Goal: Transaction & Acquisition: Book appointment/travel/reservation

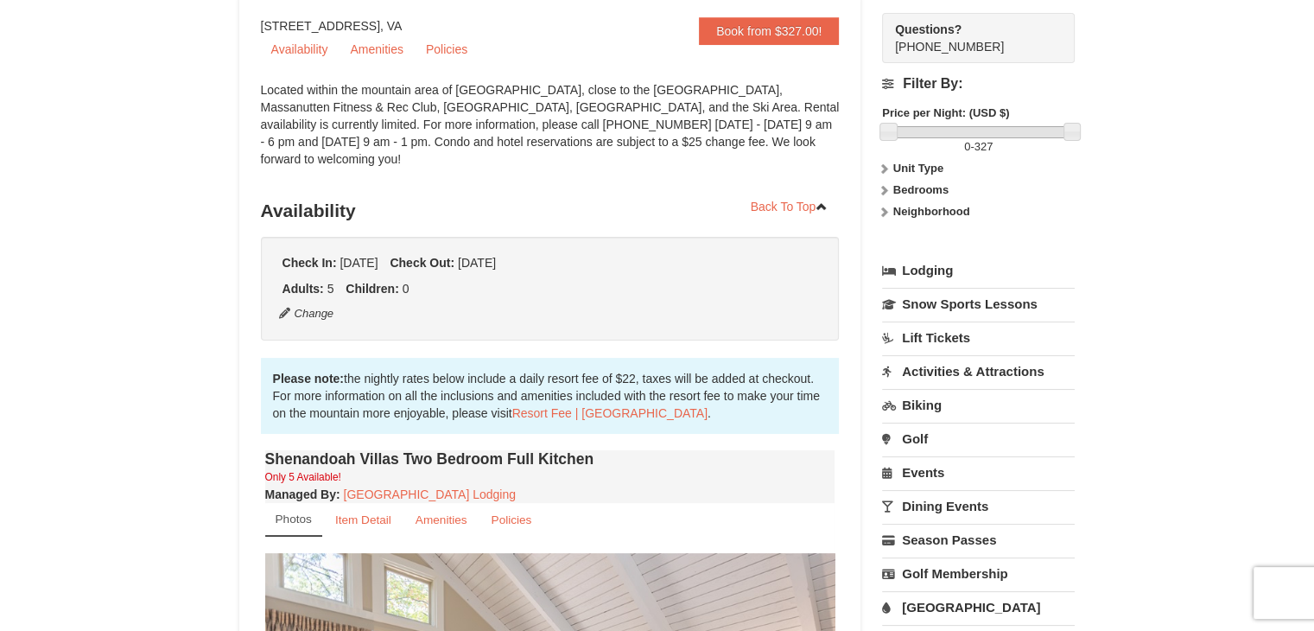
scroll to position [148, 0]
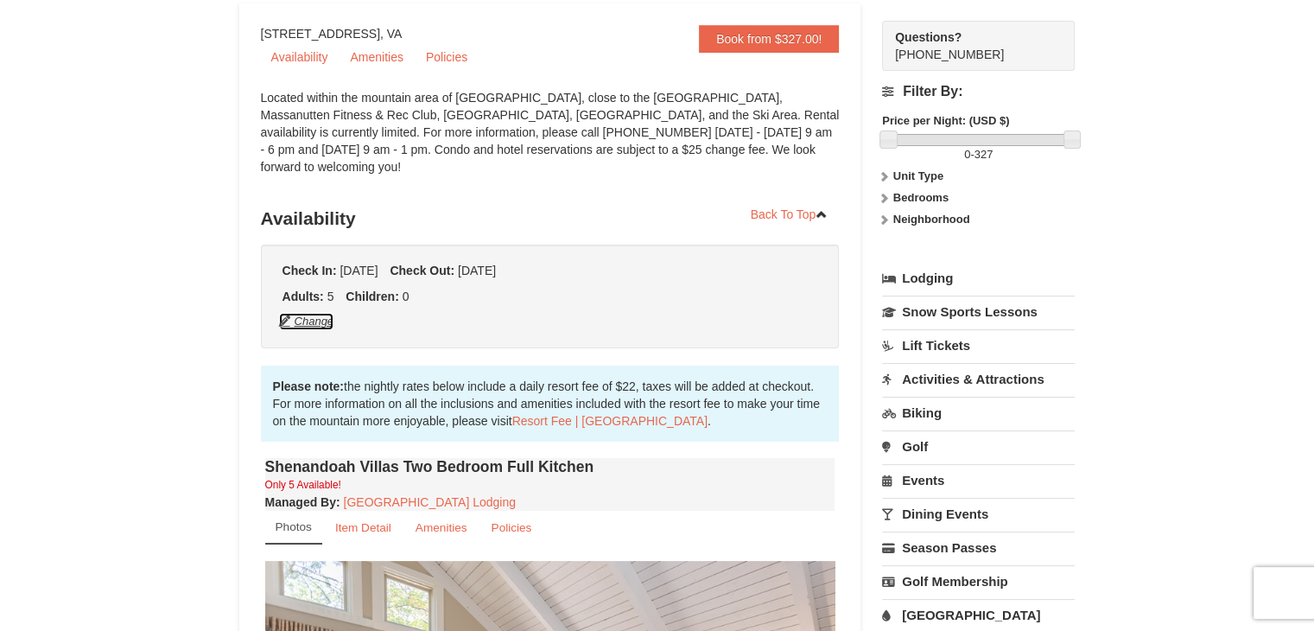
click at [317, 312] on button "Change" at bounding box center [306, 321] width 57 height 19
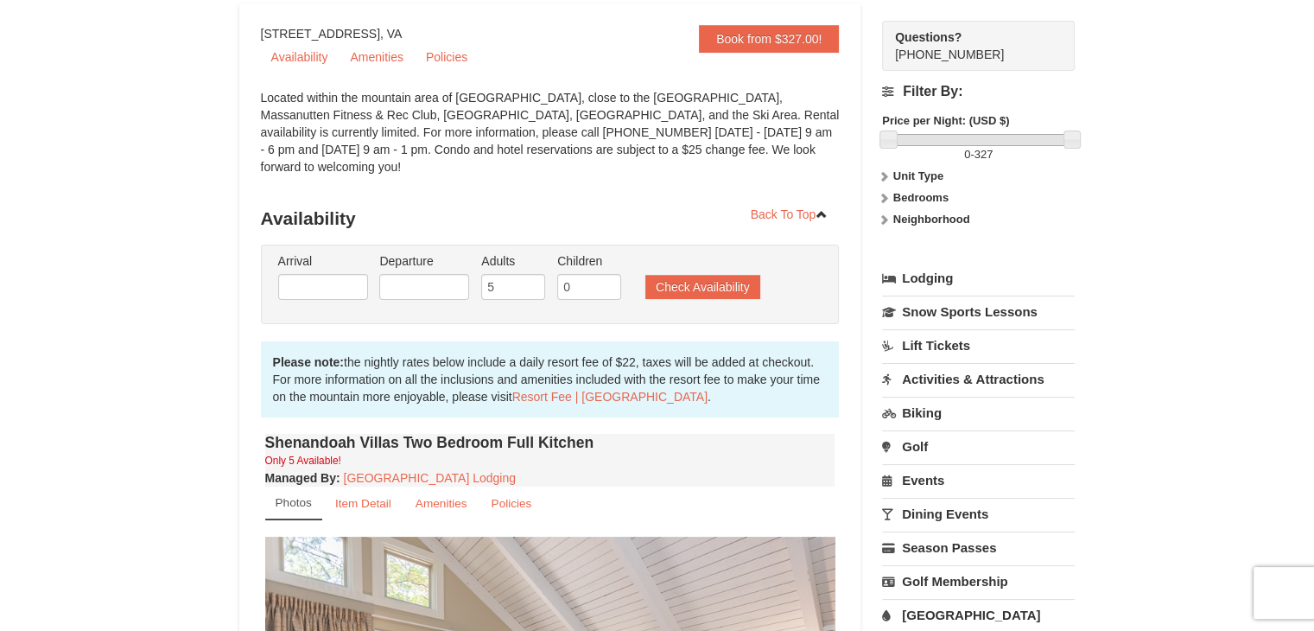
type input "[DATE]"
click at [518, 274] on input "5" at bounding box center [513, 287] width 64 height 26
click at [535, 274] on input "6" at bounding box center [513, 287] width 64 height 26
click at [535, 274] on input "7" at bounding box center [513, 287] width 64 height 26
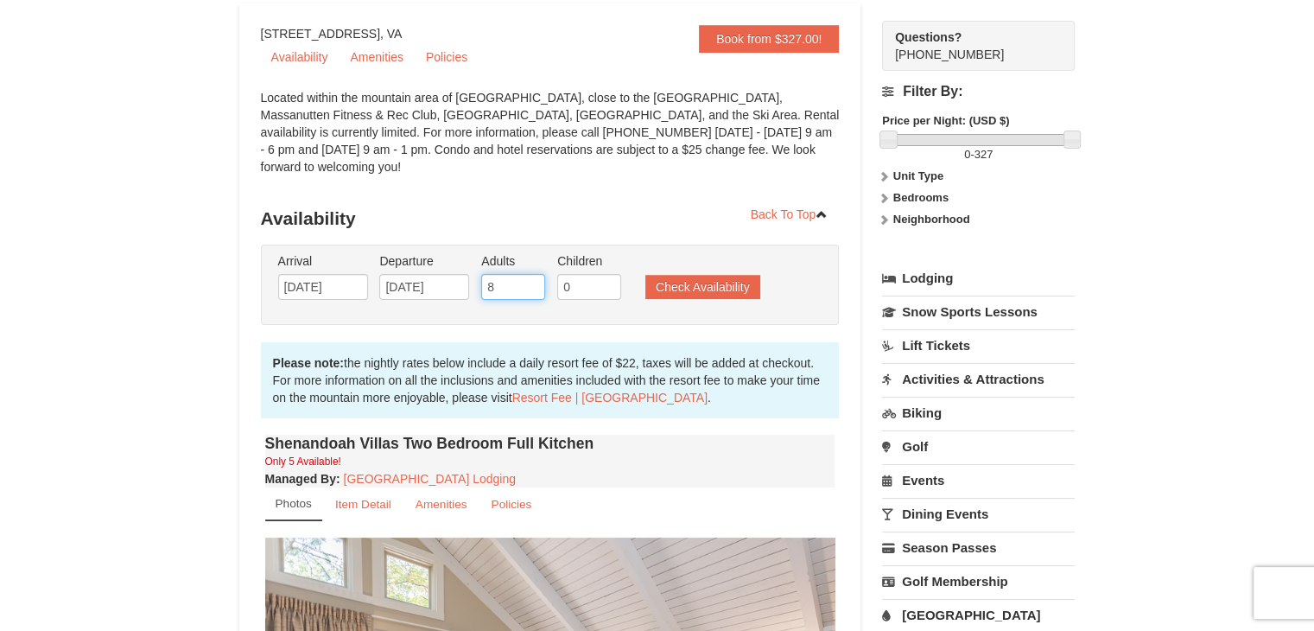
click at [535, 274] on input "8" at bounding box center [513, 287] width 64 height 26
click at [535, 274] on input "9" at bounding box center [513, 287] width 64 height 26
type input "10"
click at [535, 274] on input "10" at bounding box center [513, 287] width 64 height 26
click at [688, 275] on button "Check Availability" at bounding box center [702, 287] width 115 height 24
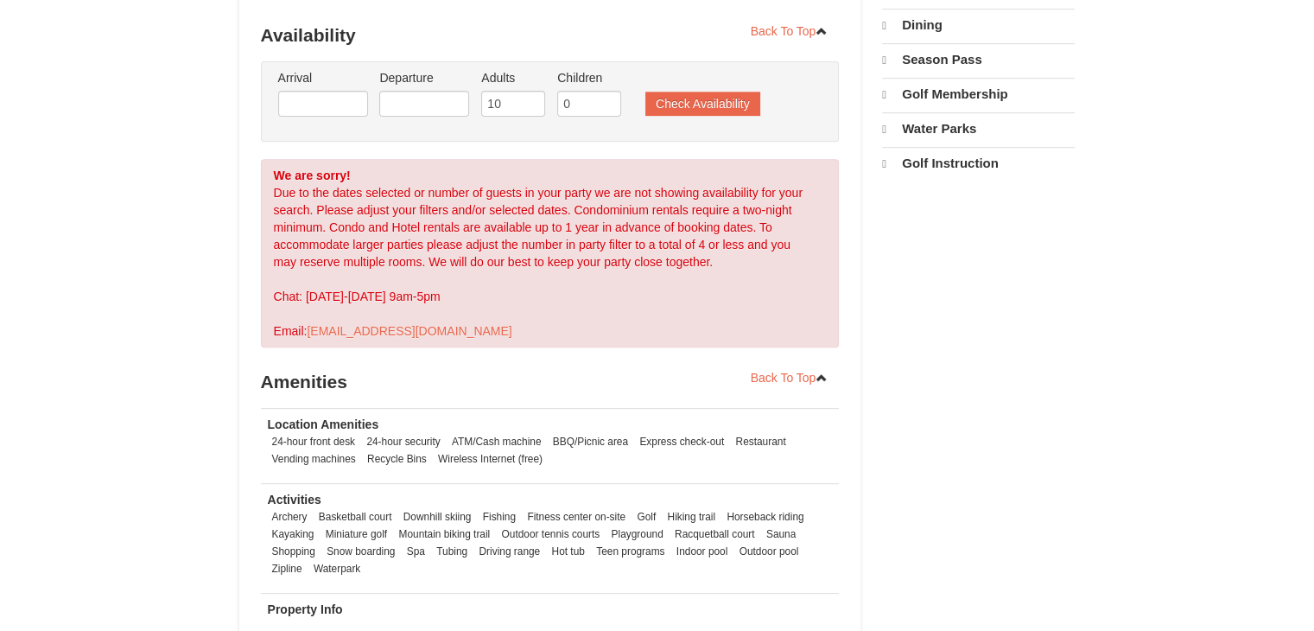
select select "9"
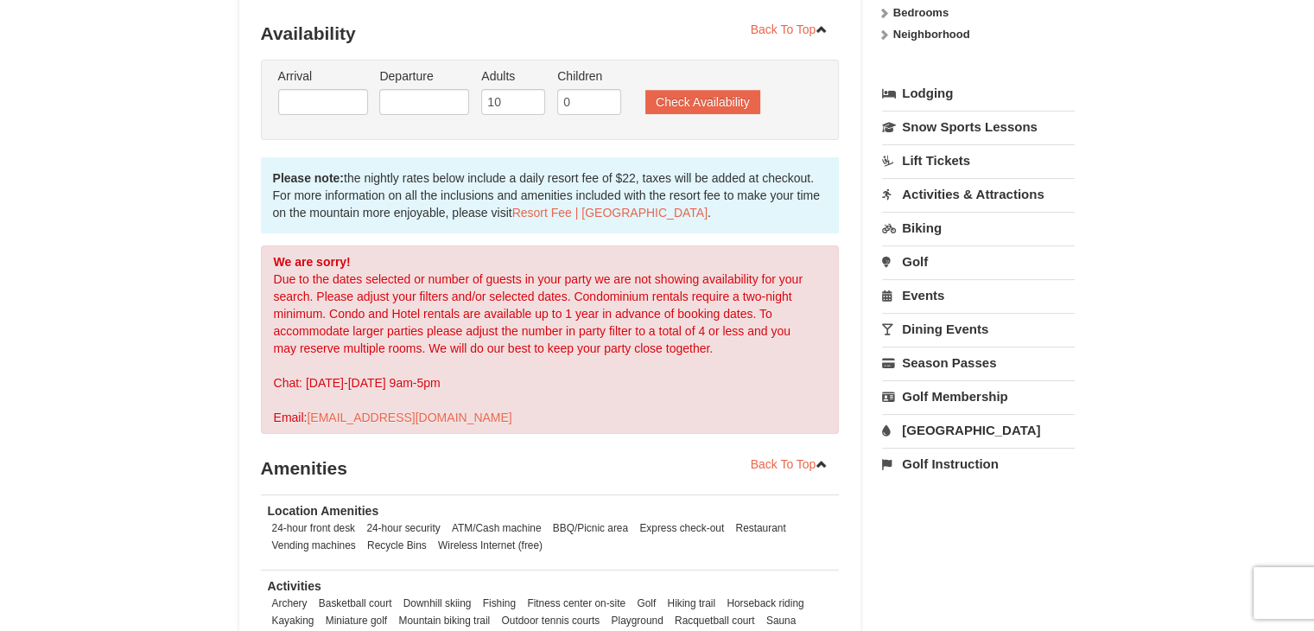
scroll to position [332, 0]
click at [500, 90] on input "10" at bounding box center [513, 103] width 64 height 26
click at [532, 90] on input "9" at bounding box center [513, 103] width 64 height 26
click at [532, 90] on input "8" at bounding box center [513, 103] width 64 height 26
click at [532, 90] on input "7" at bounding box center [513, 103] width 64 height 26
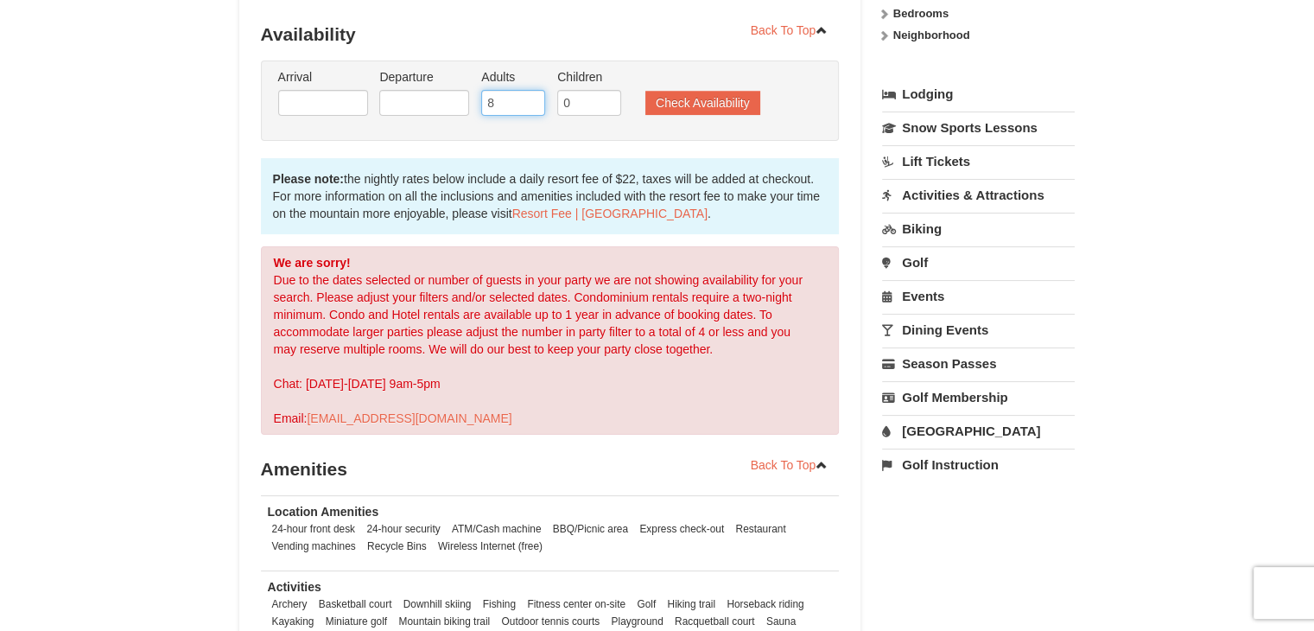
type input "8"
click at [532, 90] on input "8" at bounding box center [513, 103] width 64 height 26
click at [680, 91] on button "Check Availability" at bounding box center [702, 103] width 115 height 24
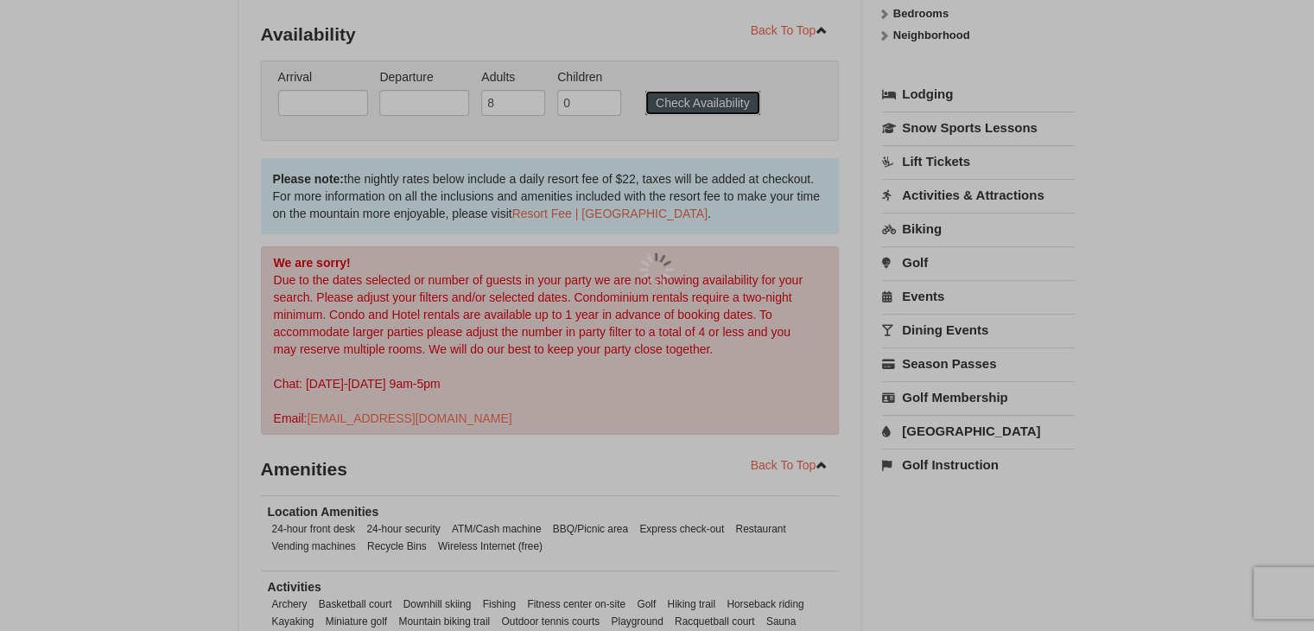
click at [680, 90] on div at bounding box center [657, 315] width 1314 height 631
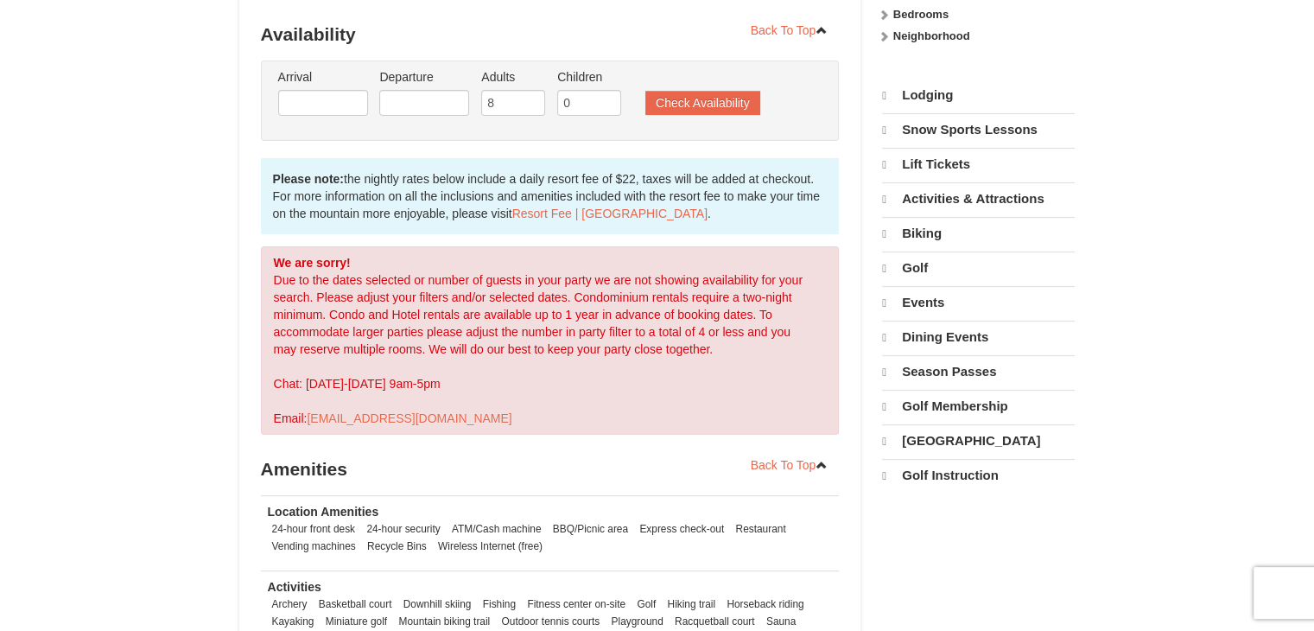
scroll to position [332, 0]
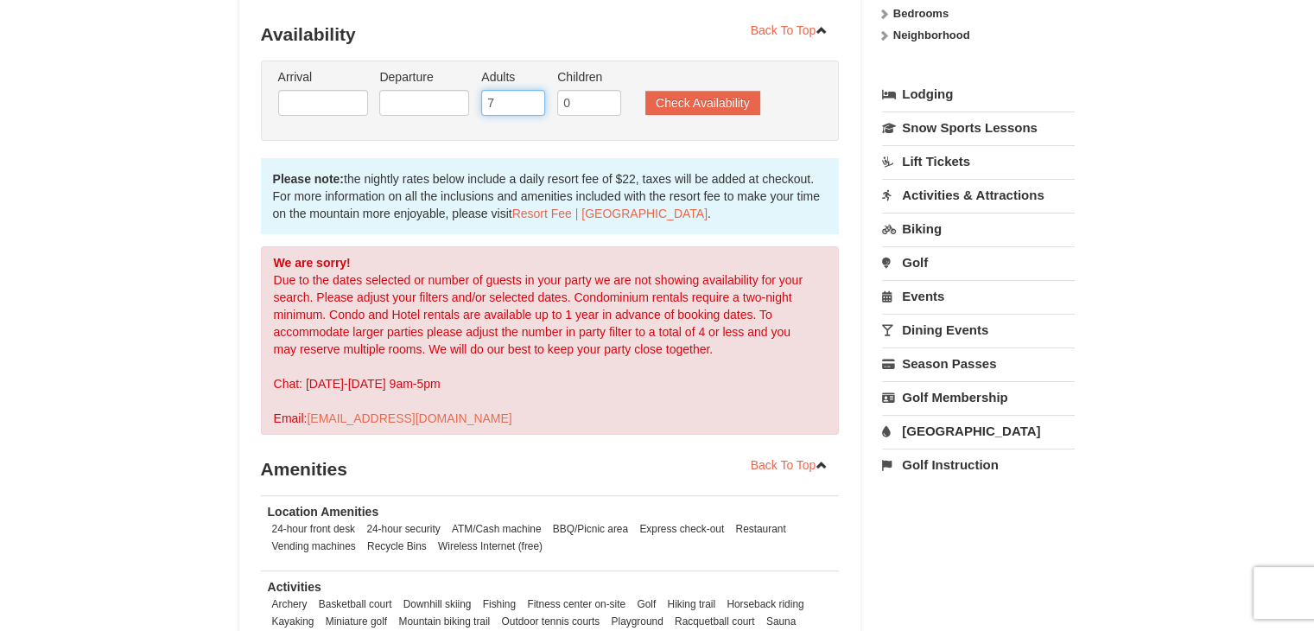
click at [536, 90] on input "7" at bounding box center [513, 103] width 64 height 26
type input "6"
click at [536, 90] on input "6" at bounding box center [513, 103] width 64 height 26
click at [671, 91] on button "Check Availability" at bounding box center [702, 103] width 115 height 24
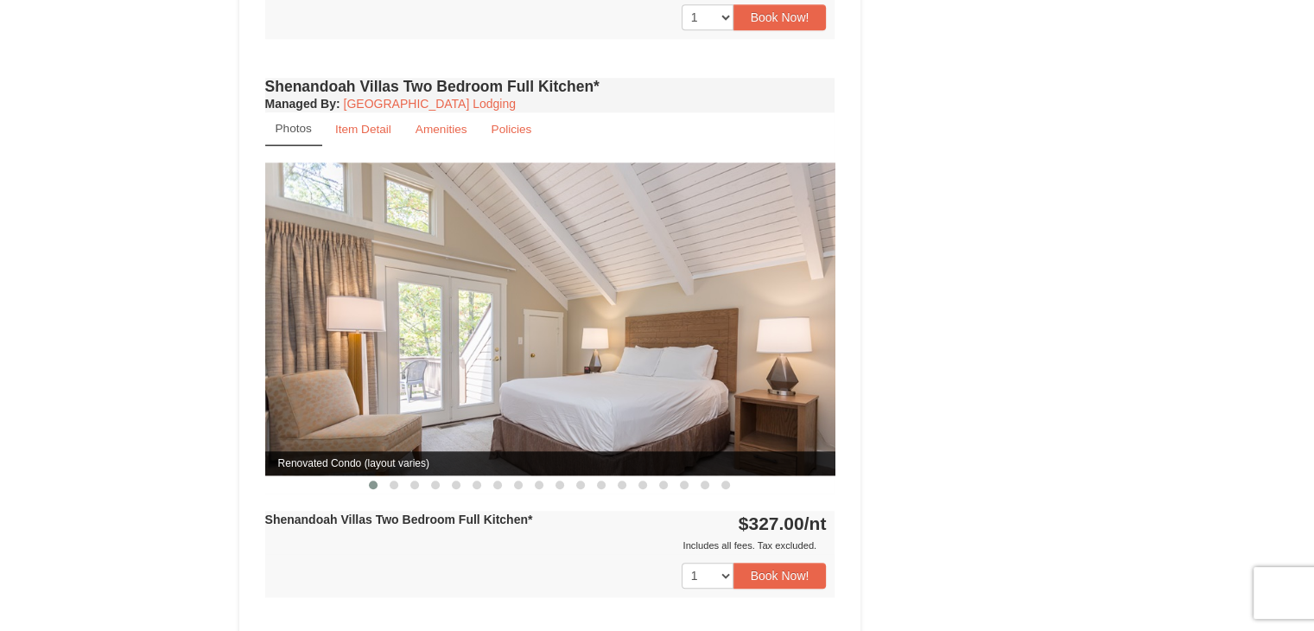
scroll to position [1663, 0]
click at [390, 479] on span at bounding box center [394, 483] width 9 height 9
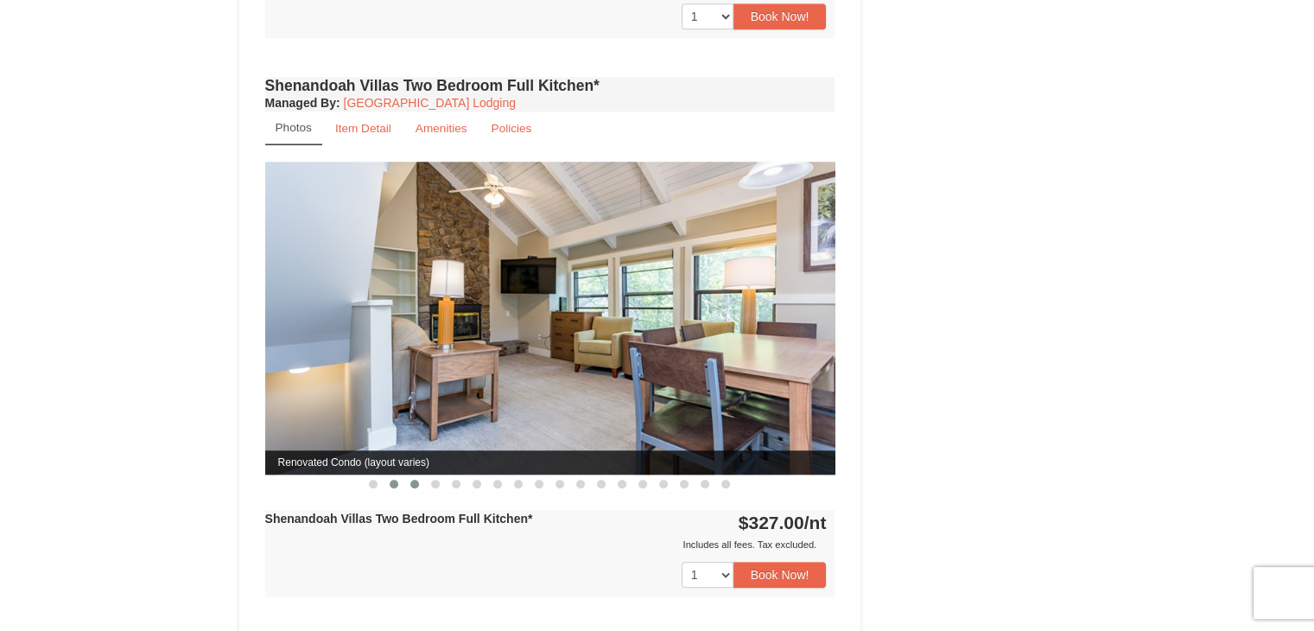
click at [410, 479] on span at bounding box center [414, 483] width 9 height 9
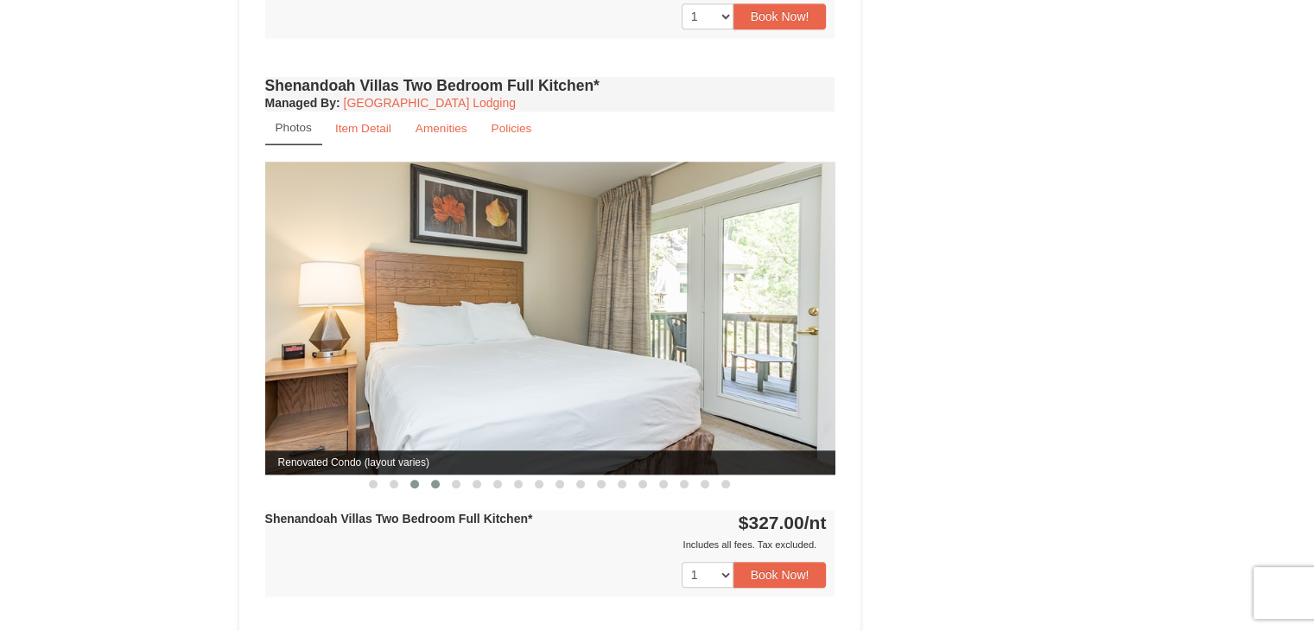
click at [430, 475] on button at bounding box center [435, 483] width 21 height 17
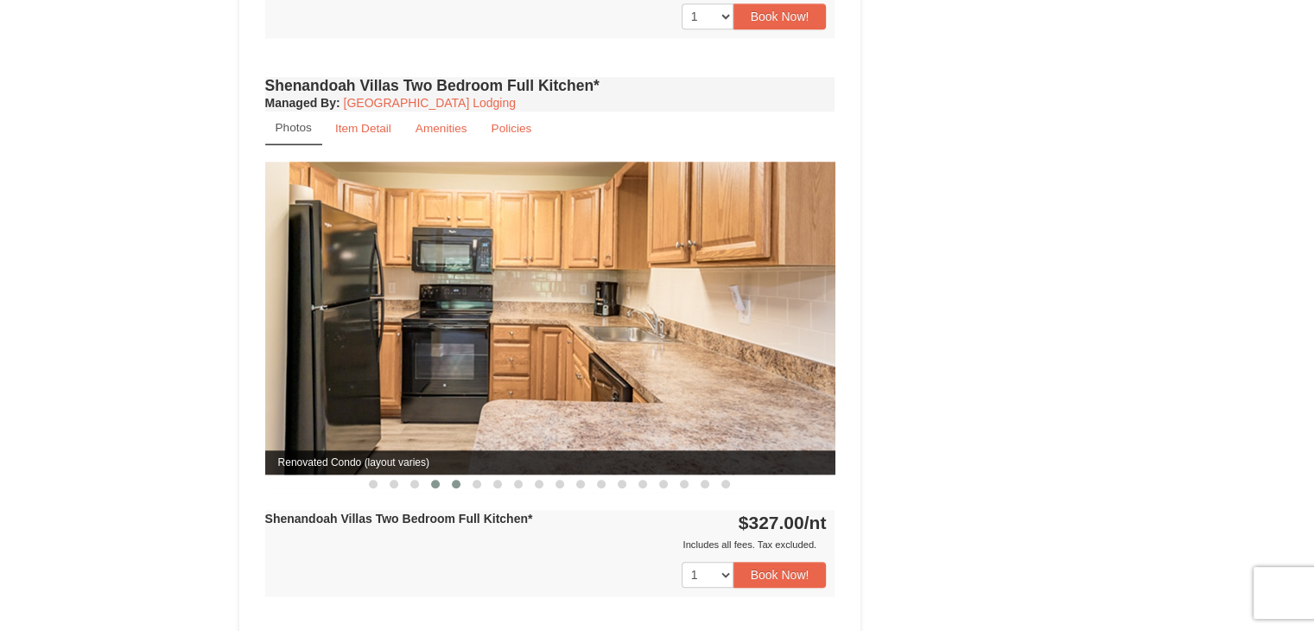
click at [456, 479] on span at bounding box center [456, 483] width 9 height 9
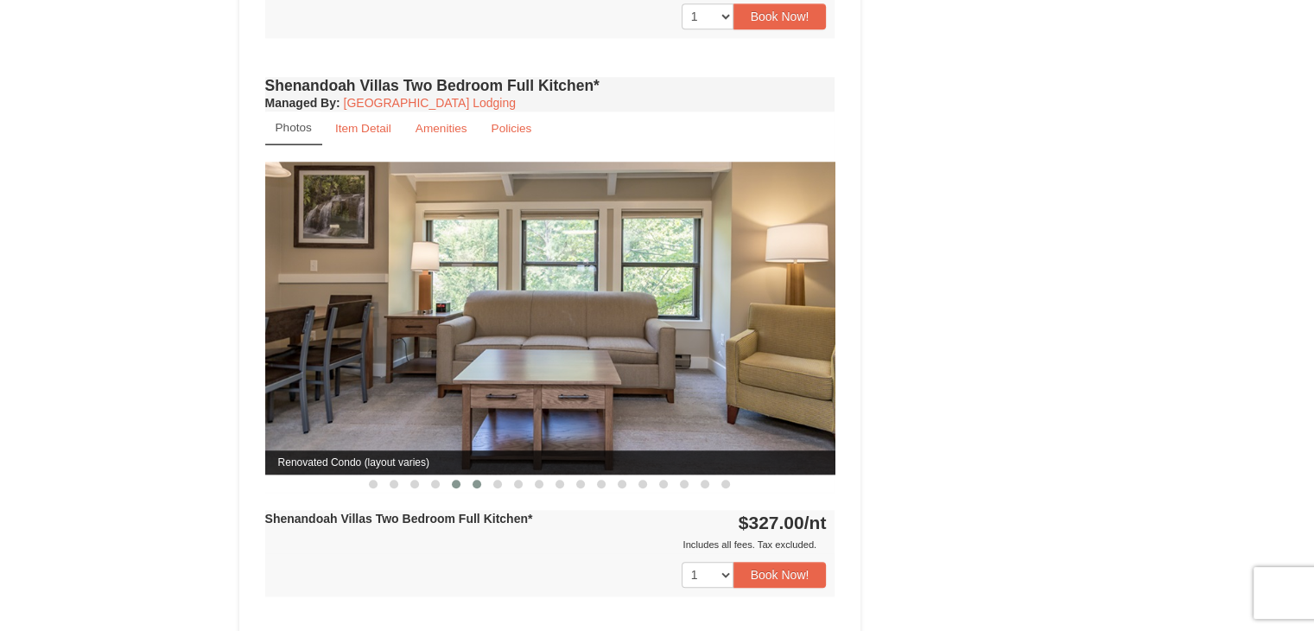
click at [476, 475] on button at bounding box center [476, 483] width 21 height 17
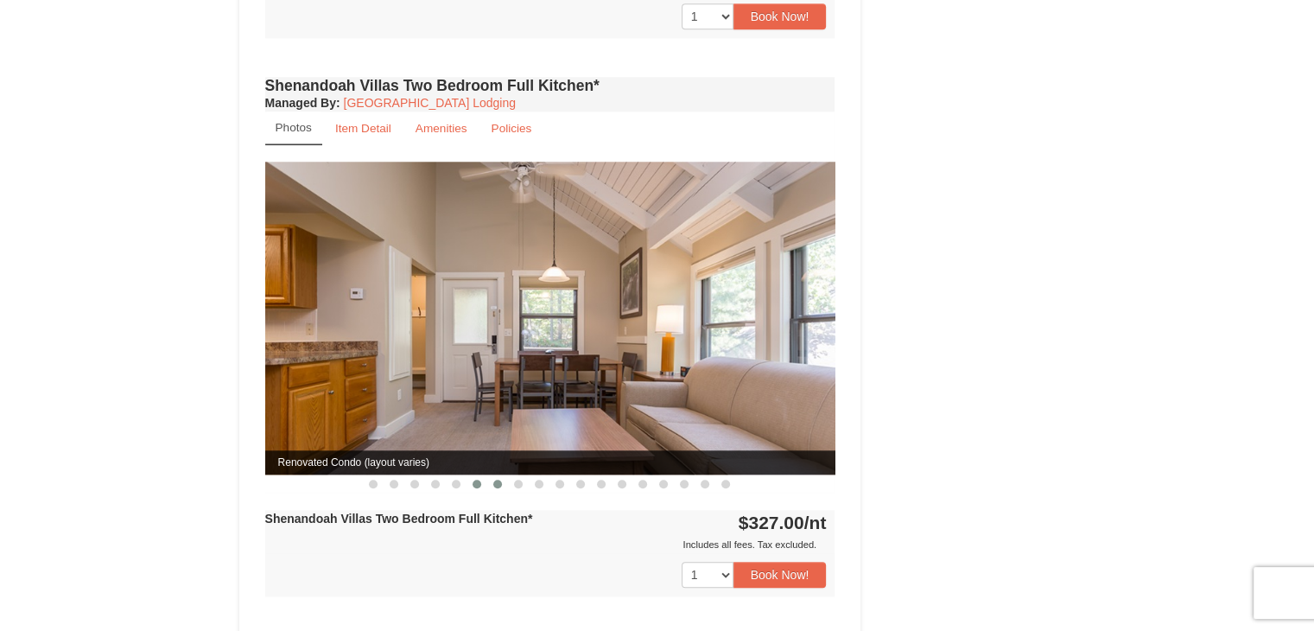
click at [494, 475] on button at bounding box center [497, 483] width 21 height 17
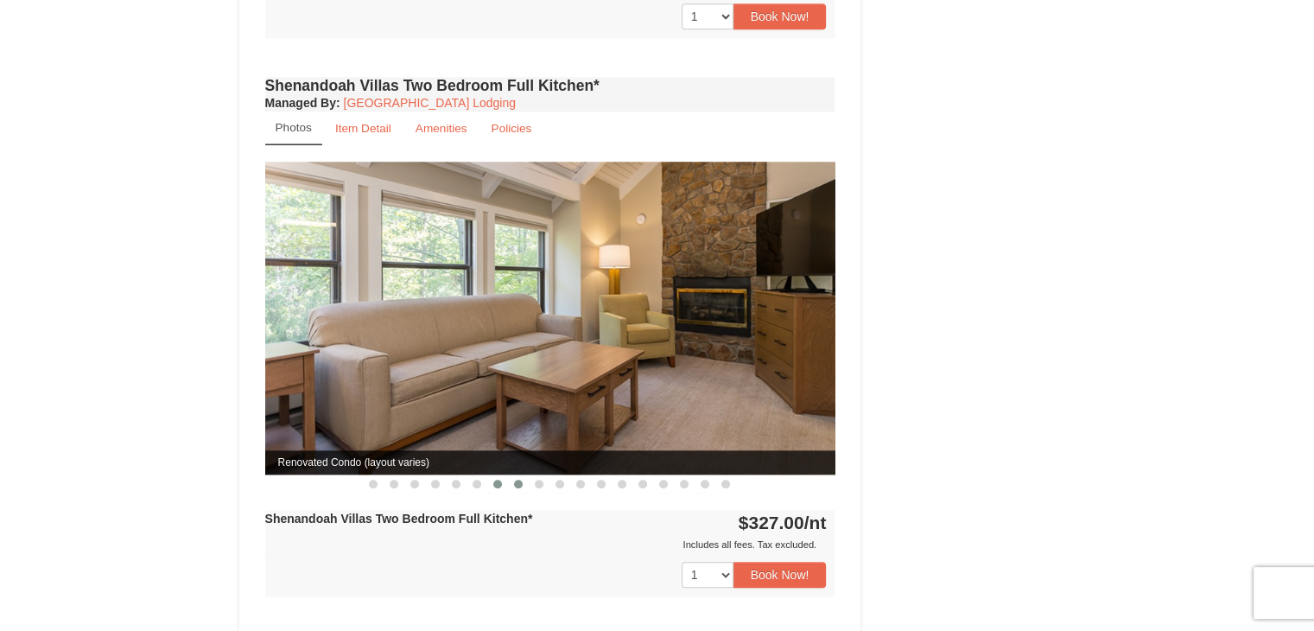
click at [517, 475] on button at bounding box center [518, 483] width 21 height 17
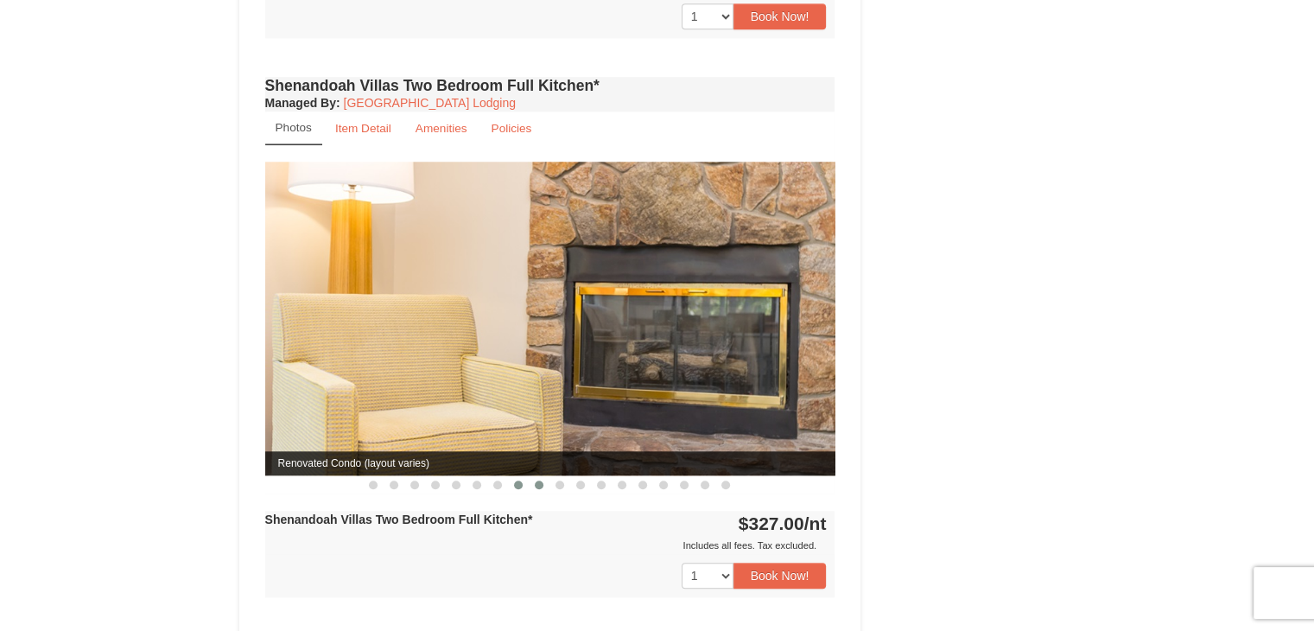
click at [537, 480] on span at bounding box center [539, 484] width 9 height 9
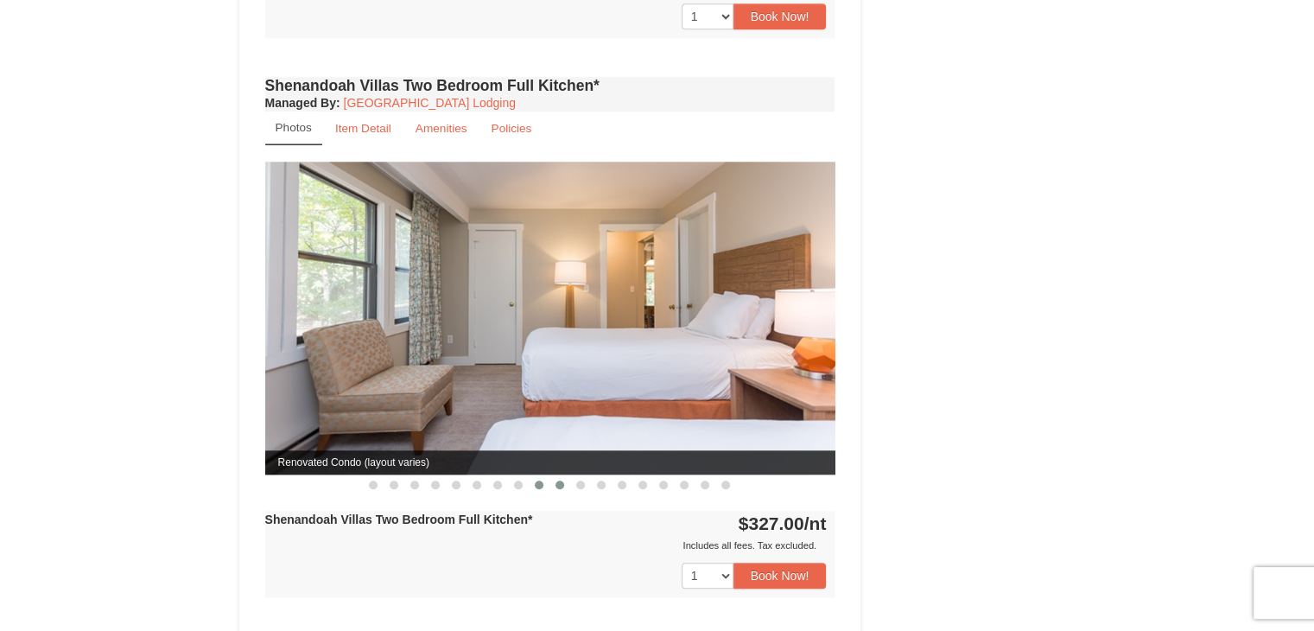
click at [554, 476] on button at bounding box center [559, 484] width 21 height 17
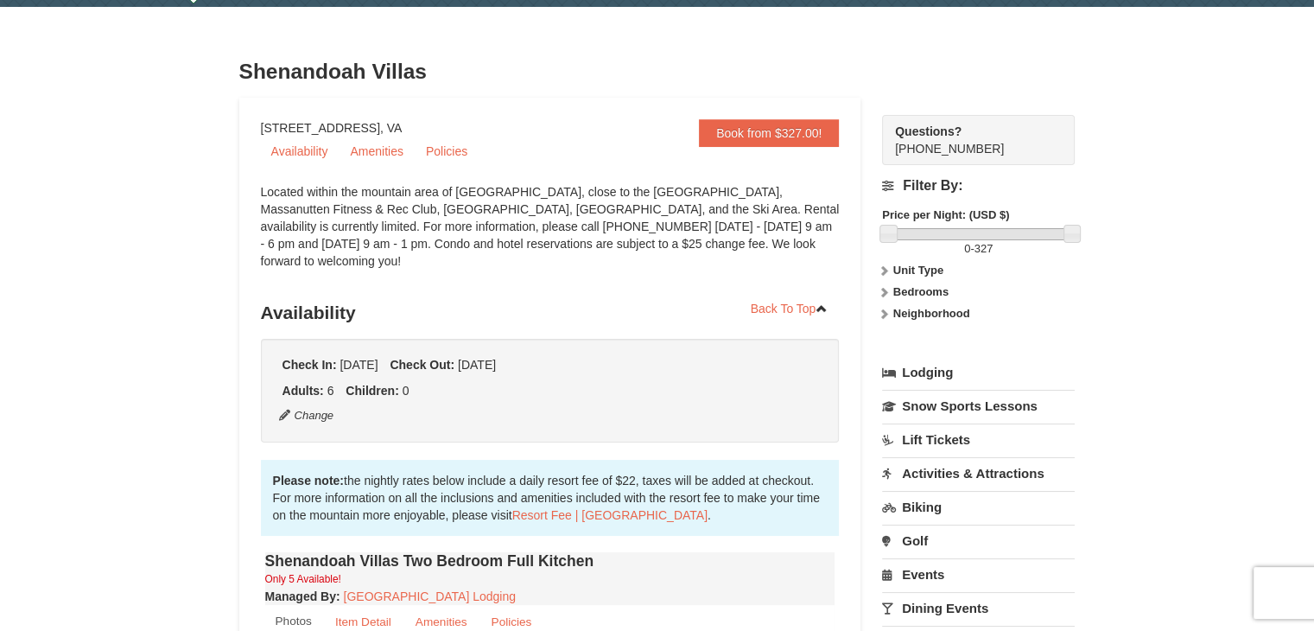
scroll to position [0, 0]
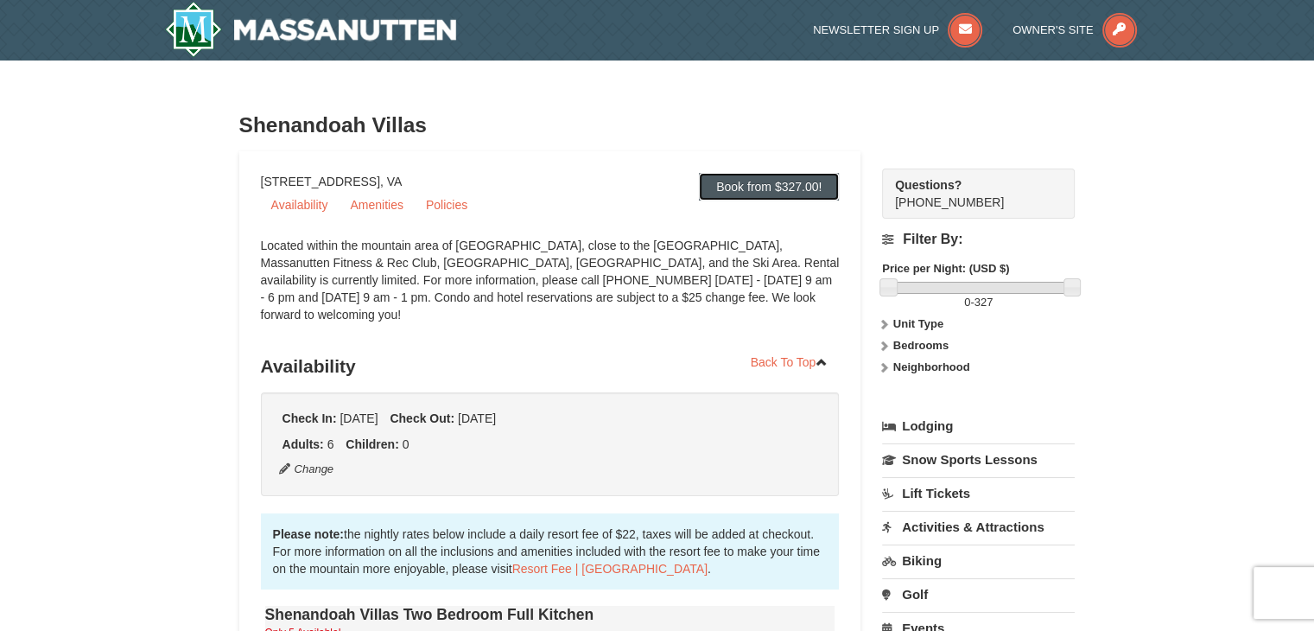
click at [770, 185] on link "Book from $327.00!" at bounding box center [769, 187] width 140 height 28
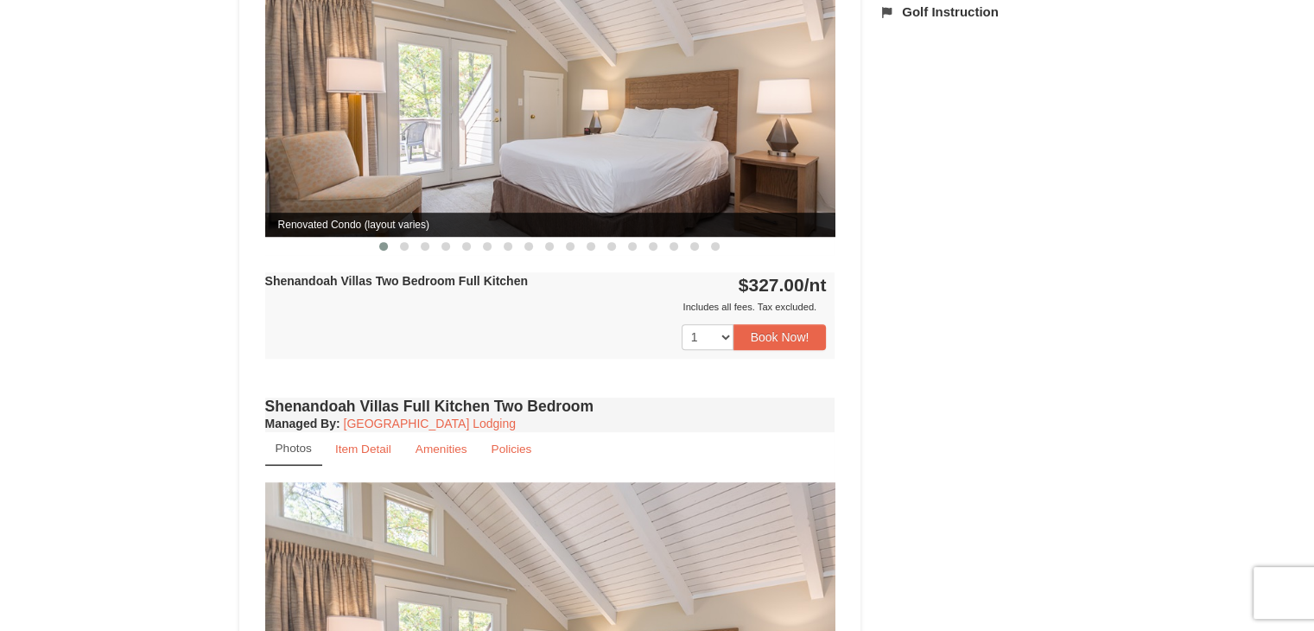
scroll to position [757, 0]
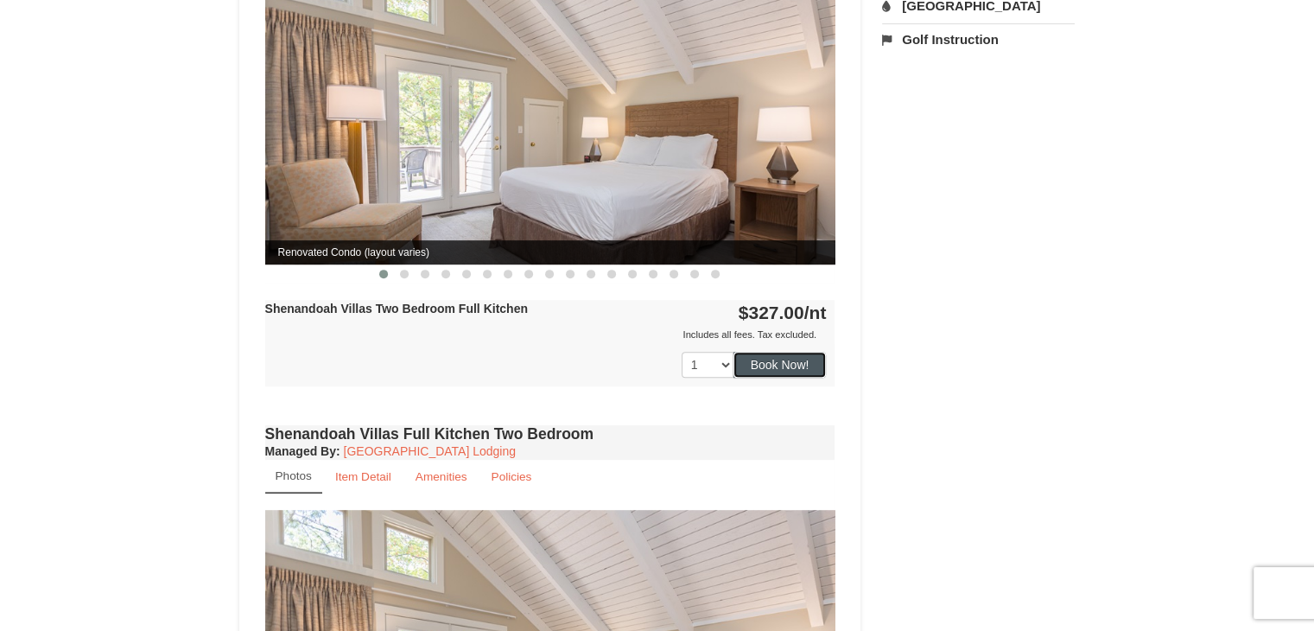
click at [789, 352] on button "Book Now!" at bounding box center [779, 365] width 93 height 26
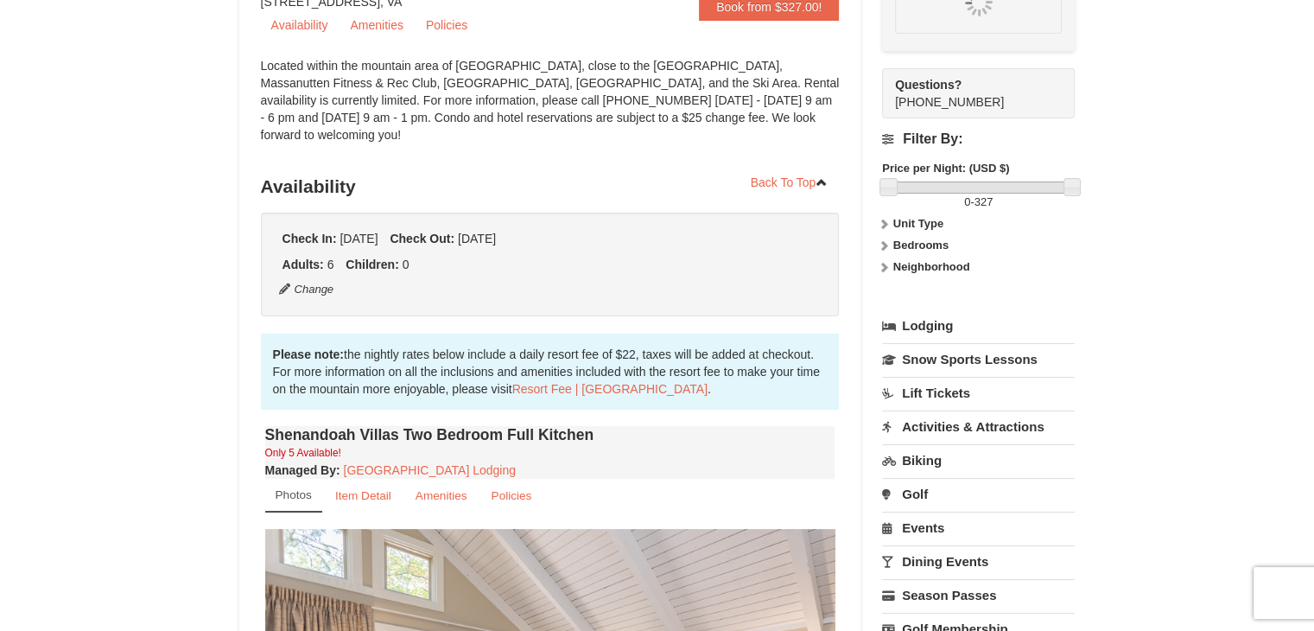
scroll to position [151, 0]
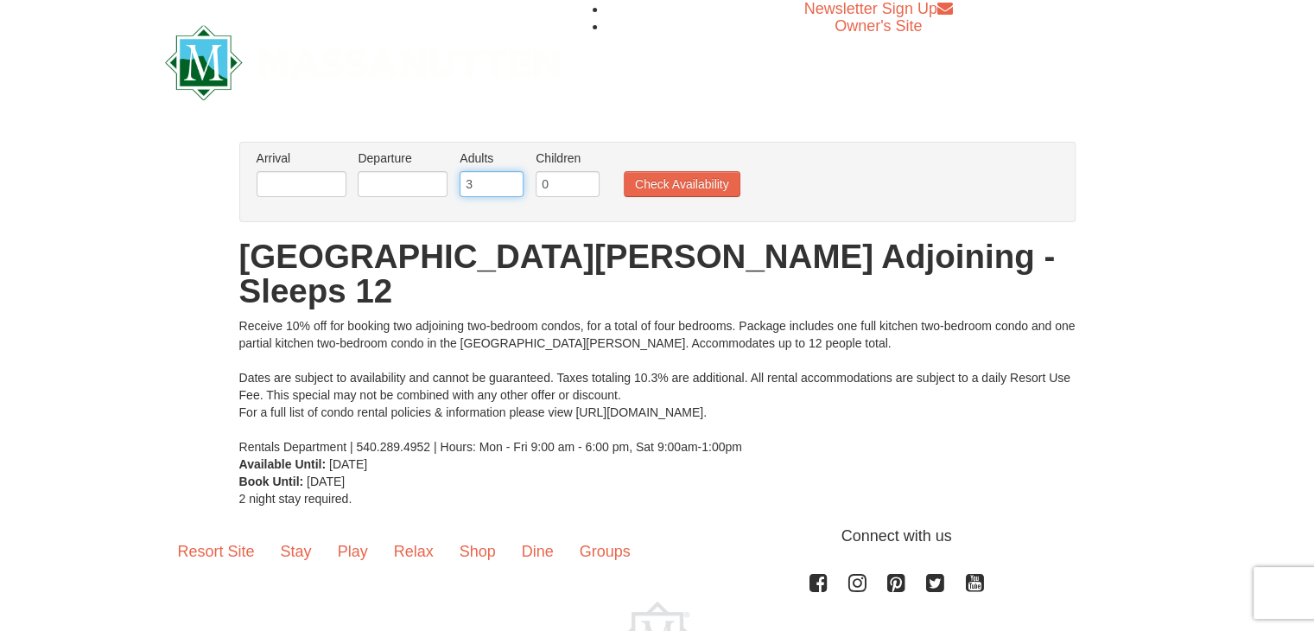
click at [511, 177] on input "3" at bounding box center [492, 184] width 64 height 26
click at [511, 177] on input "4" at bounding box center [492, 184] width 64 height 26
click at [511, 177] on input "5" at bounding box center [492, 184] width 64 height 26
click at [511, 177] on input "6" at bounding box center [492, 184] width 64 height 26
click at [511, 177] on input "7" at bounding box center [492, 184] width 64 height 26
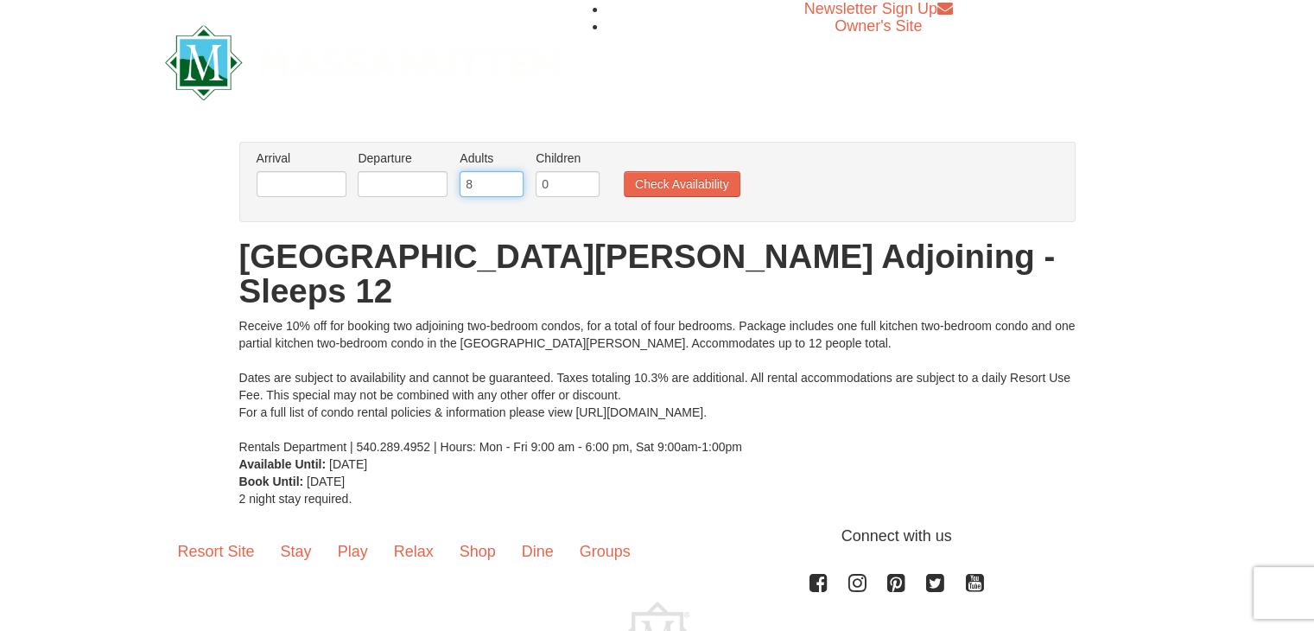
click at [511, 177] on input "8" at bounding box center [492, 184] width 64 height 26
click at [511, 177] on input "9" at bounding box center [492, 184] width 64 height 26
click at [511, 177] on input "10" at bounding box center [492, 184] width 64 height 26
click at [511, 177] on input "11" at bounding box center [492, 184] width 64 height 26
type input "12"
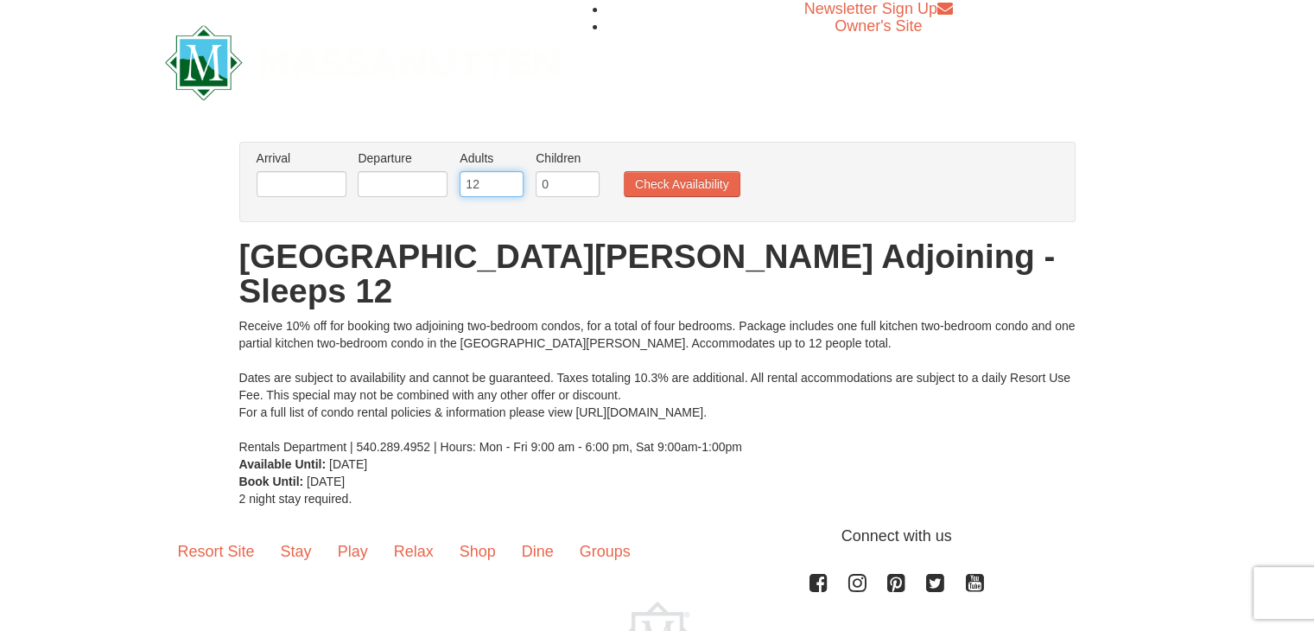
click at [511, 177] on input "12" at bounding box center [492, 184] width 64 height 26
click at [704, 179] on button "Check Availability" at bounding box center [682, 184] width 117 height 26
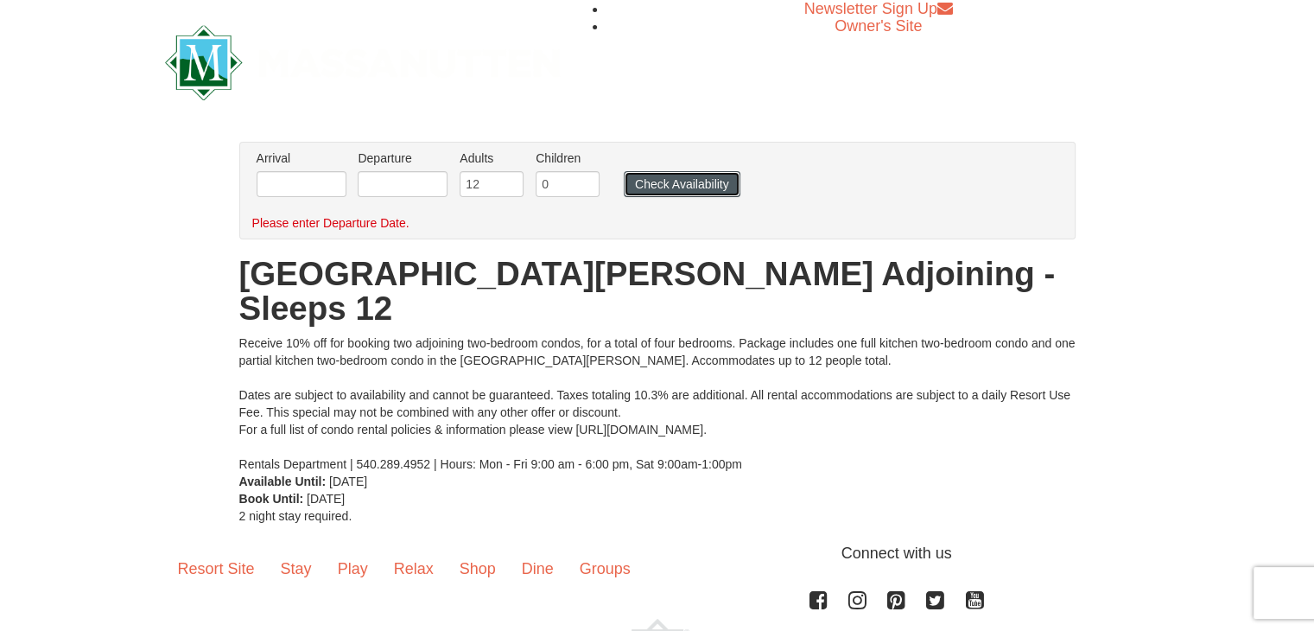
click at [690, 190] on button "Check Availability" at bounding box center [682, 184] width 117 height 26
click at [314, 191] on input "text" at bounding box center [302, 184] width 90 height 26
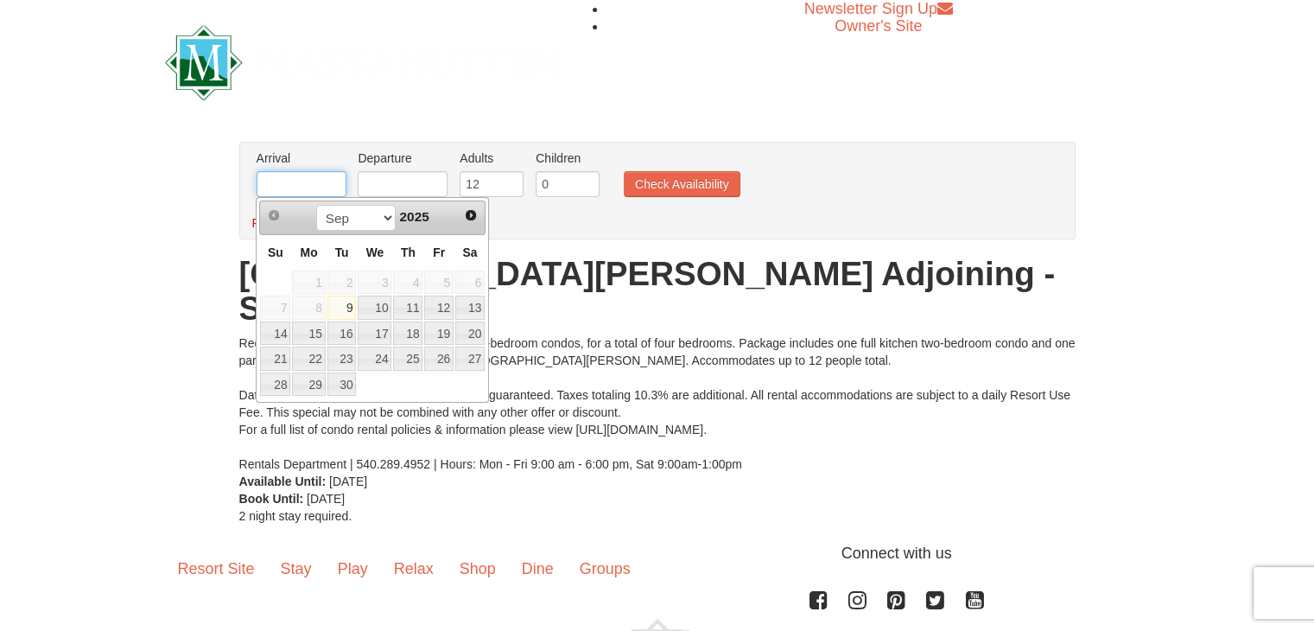
type input "[DATE]"
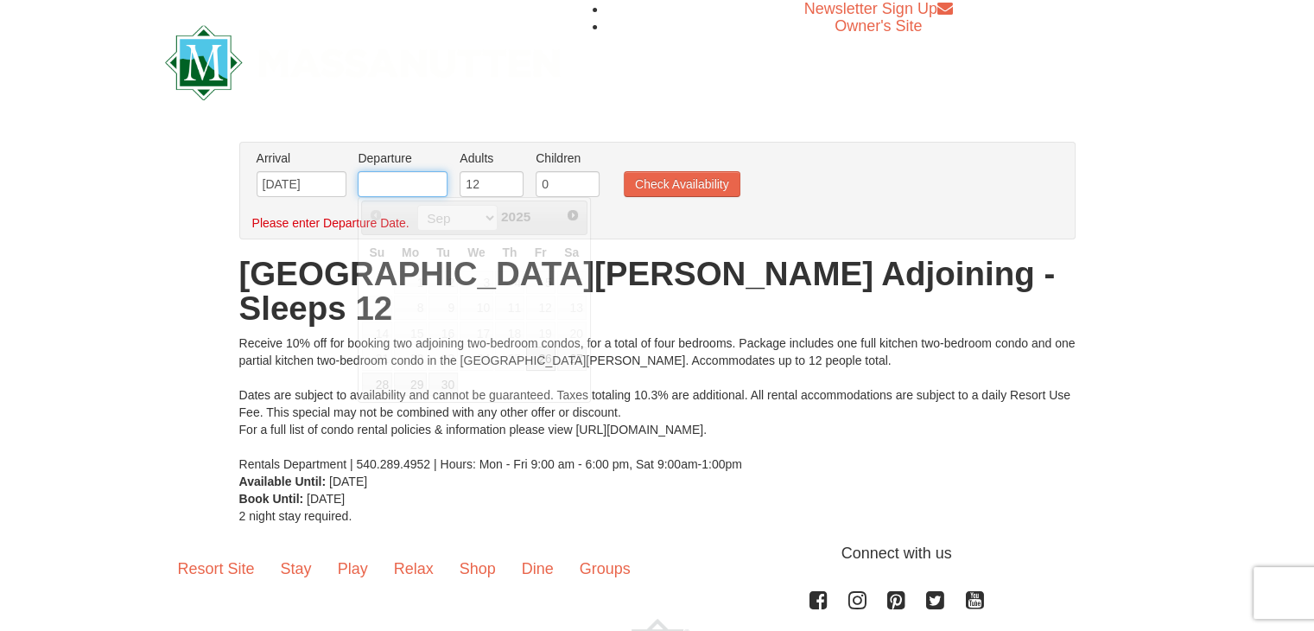
click at [396, 187] on input "text" at bounding box center [403, 184] width 90 height 26
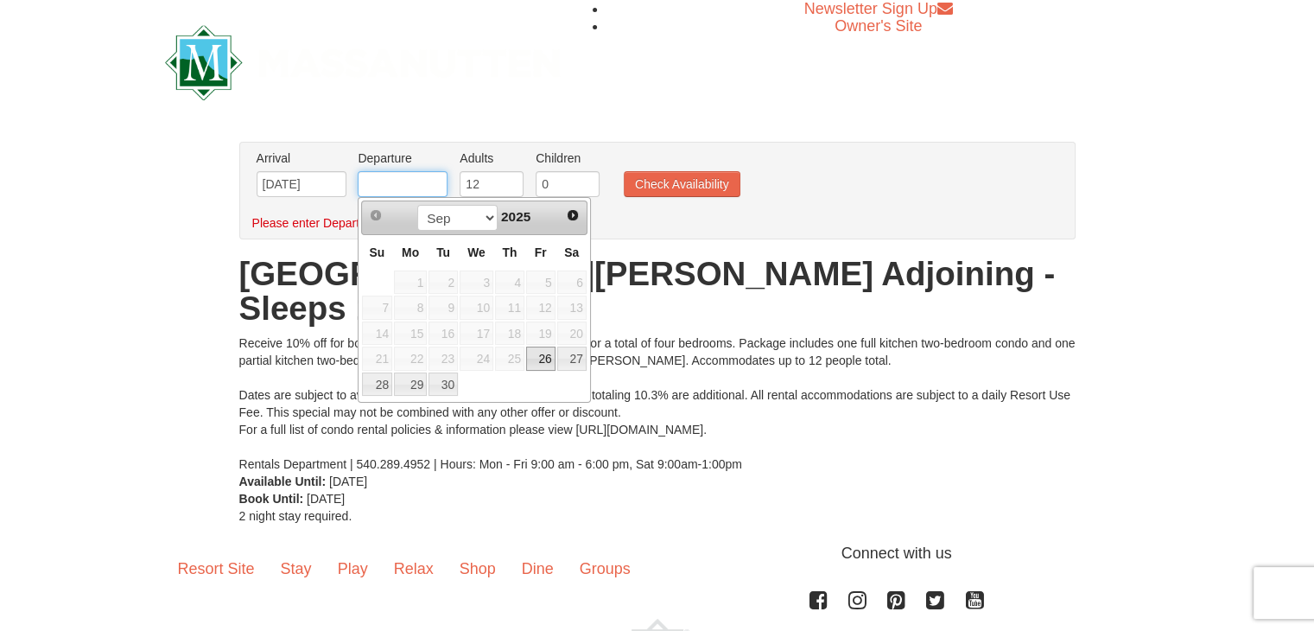
type input "[DATE]"
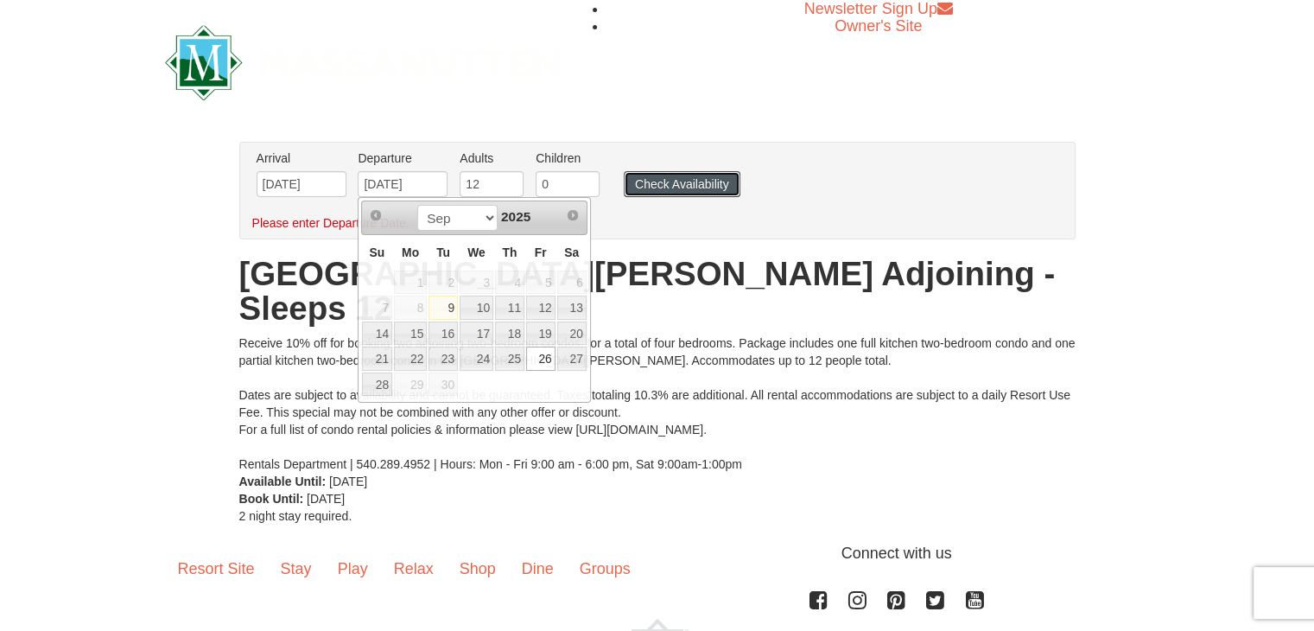
click at [686, 176] on button "Check Availability" at bounding box center [682, 184] width 117 height 26
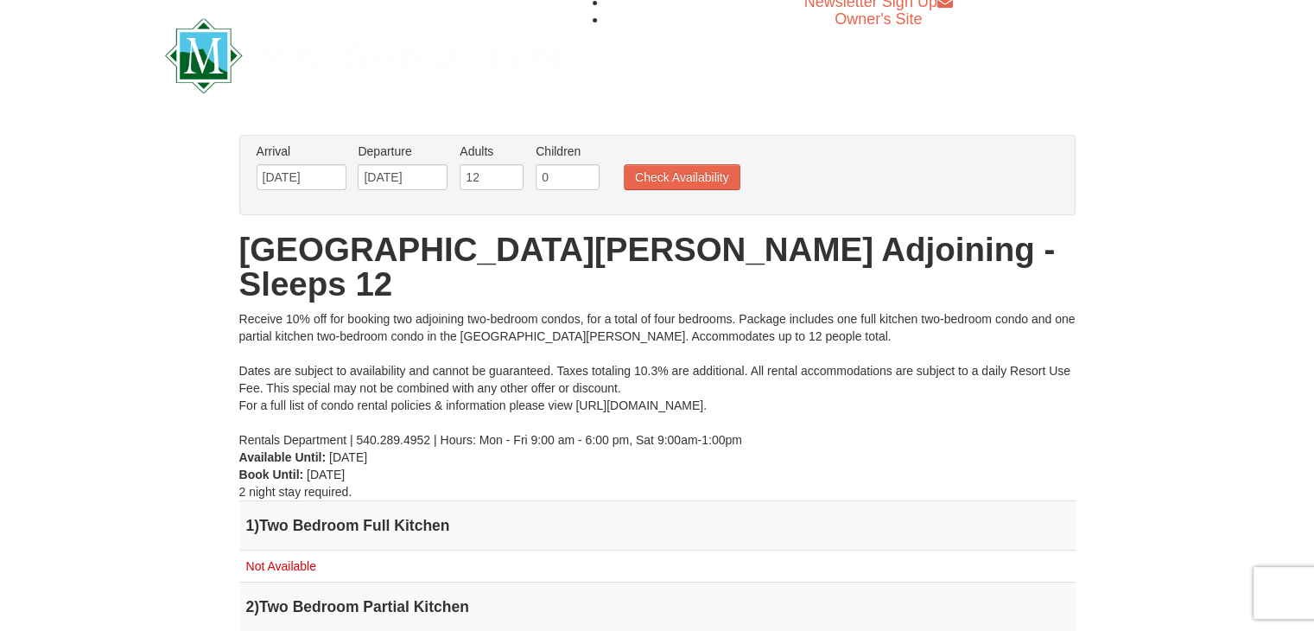
scroll to position [6, 0]
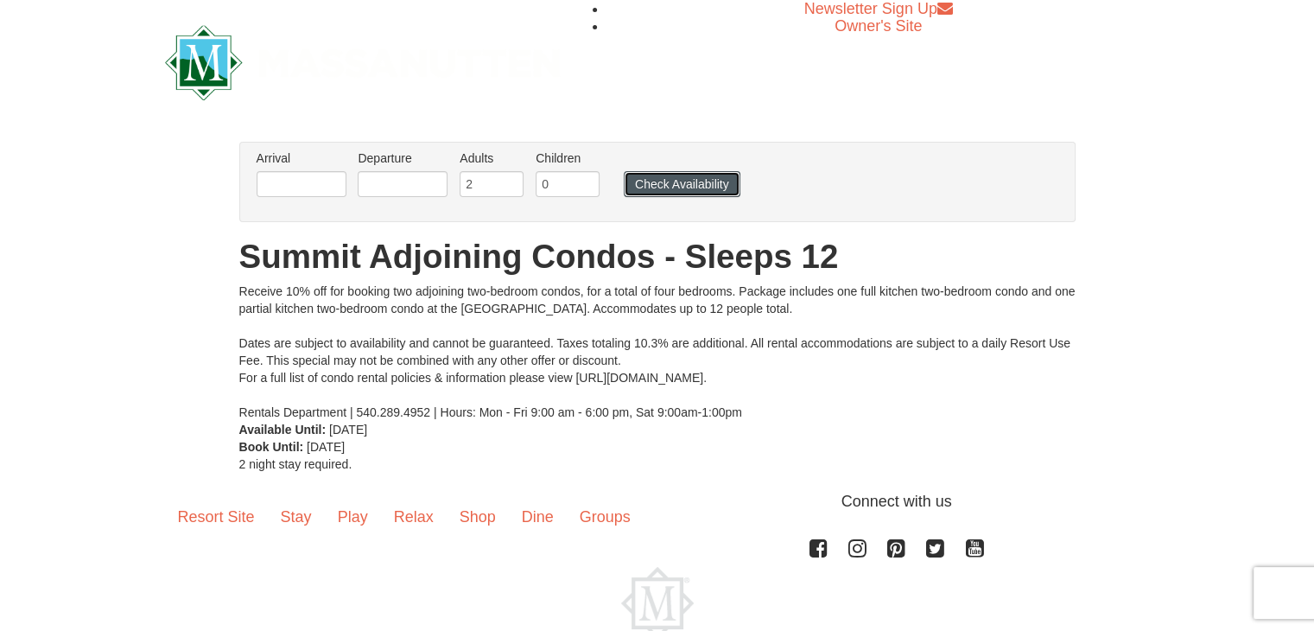
click at [676, 184] on button "Check Availability" at bounding box center [682, 184] width 117 height 26
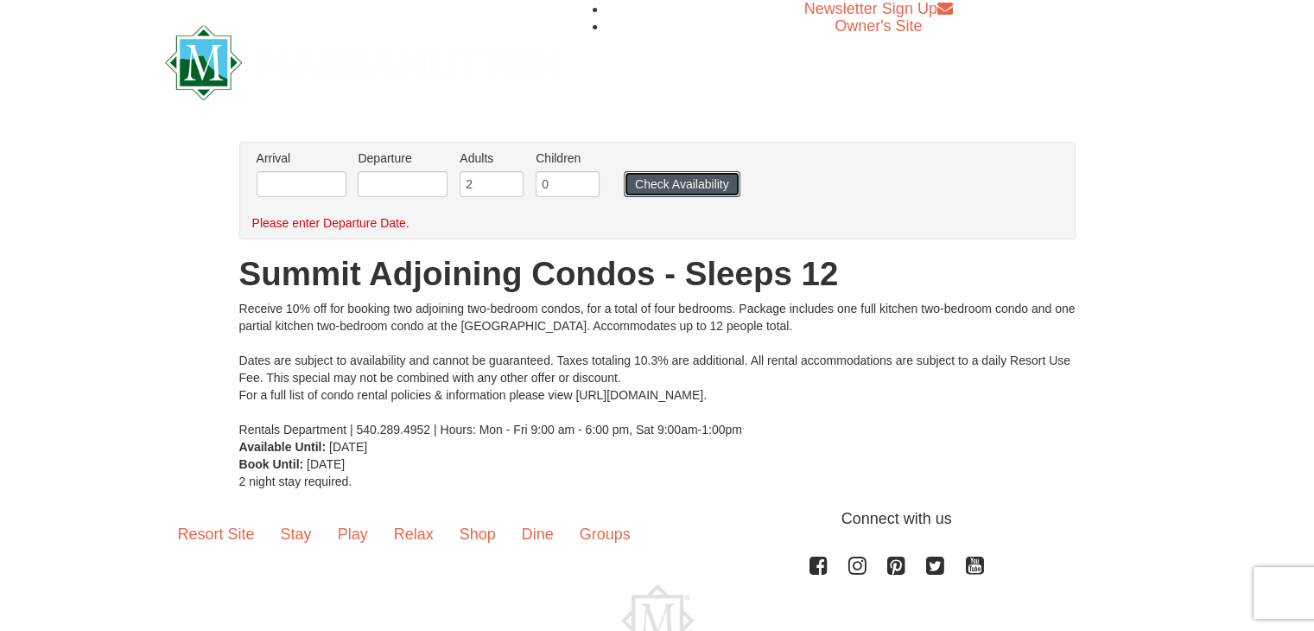
click at [676, 184] on button "Check Availability" at bounding box center [682, 184] width 117 height 26
click at [287, 194] on input "text" at bounding box center [302, 184] width 90 height 26
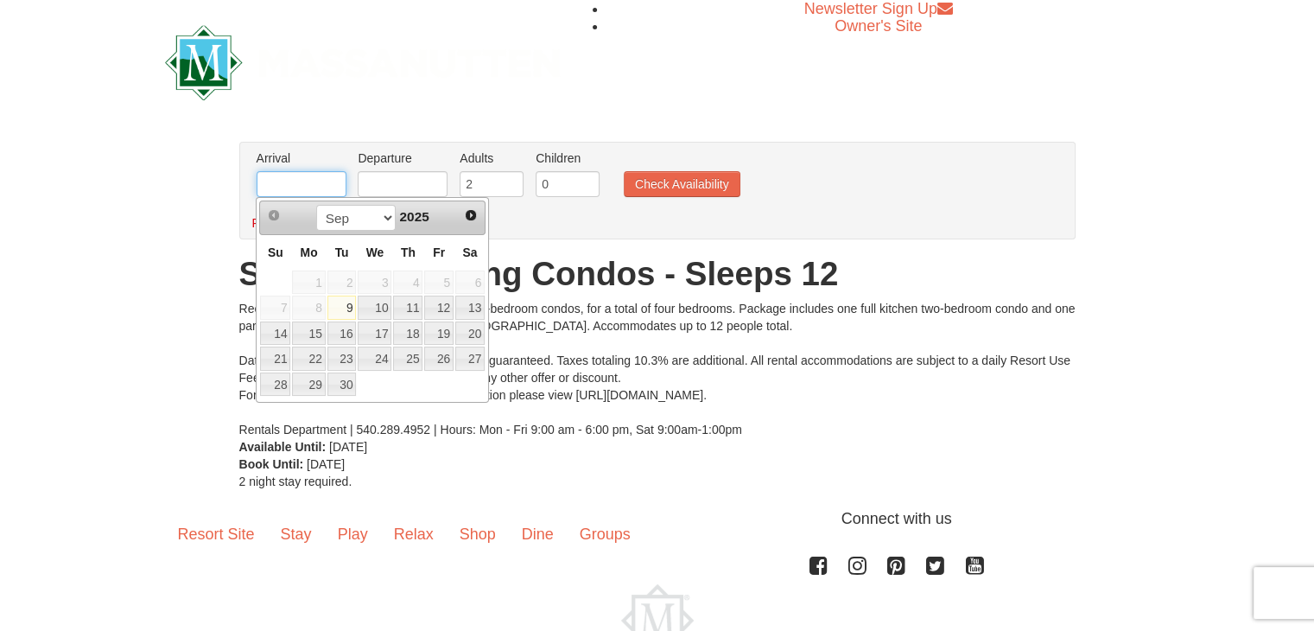
type input "[DATE]"
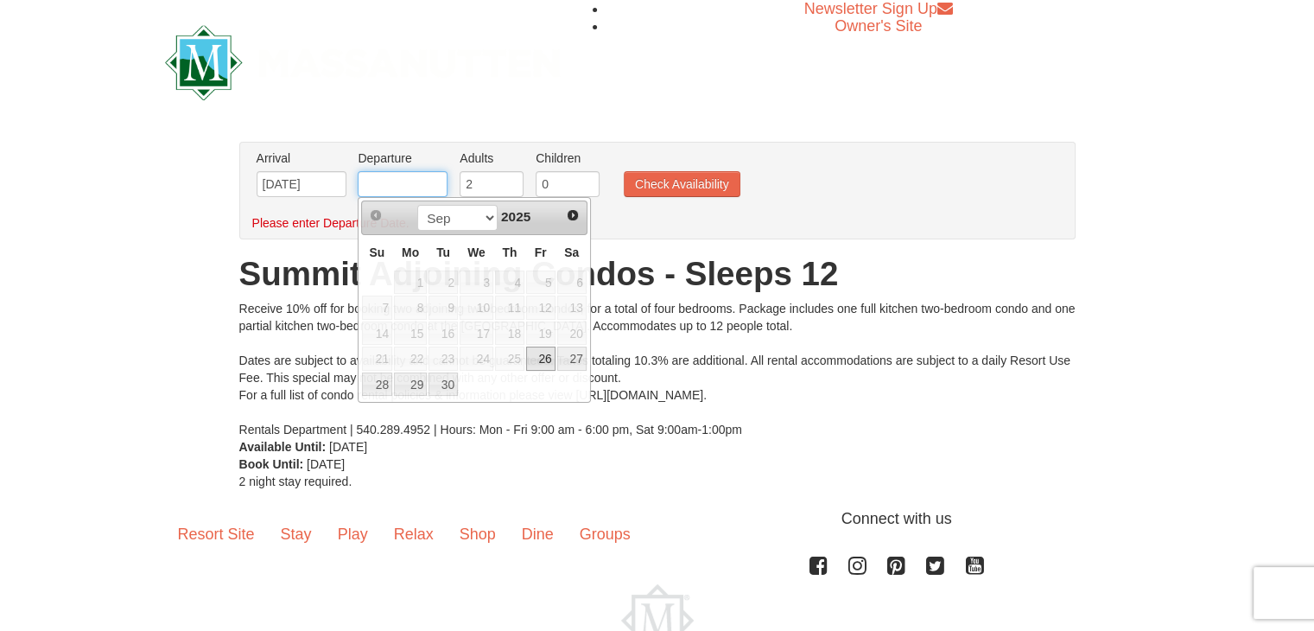
click at [409, 181] on input "text" at bounding box center [403, 184] width 90 height 26
type input "[DATE]"
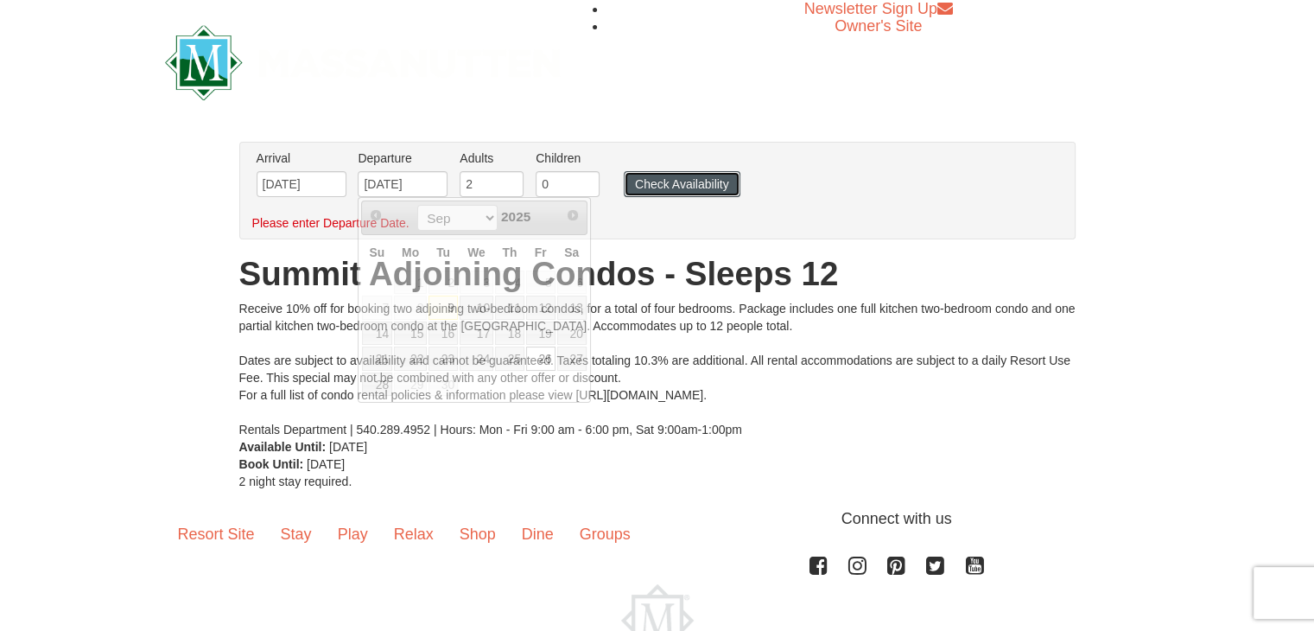
click at [698, 178] on button "Check Availability" at bounding box center [682, 184] width 117 height 26
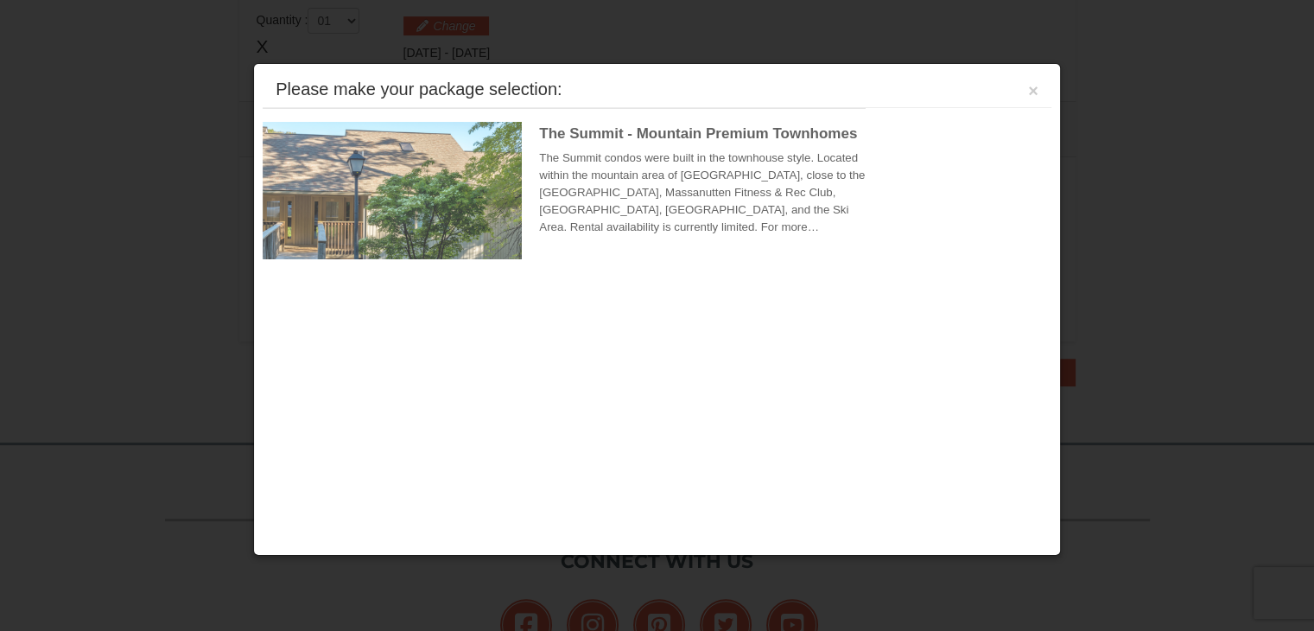
scroll to position [528, 0]
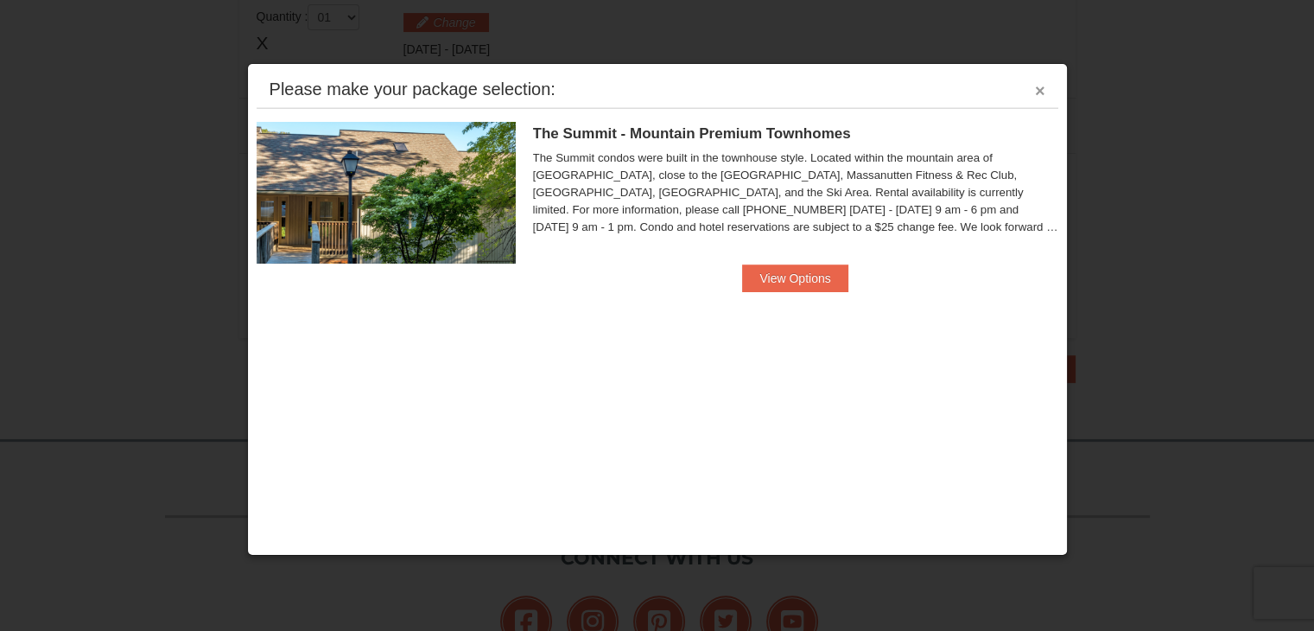
click at [1035, 92] on button "×" at bounding box center [1040, 90] width 10 height 17
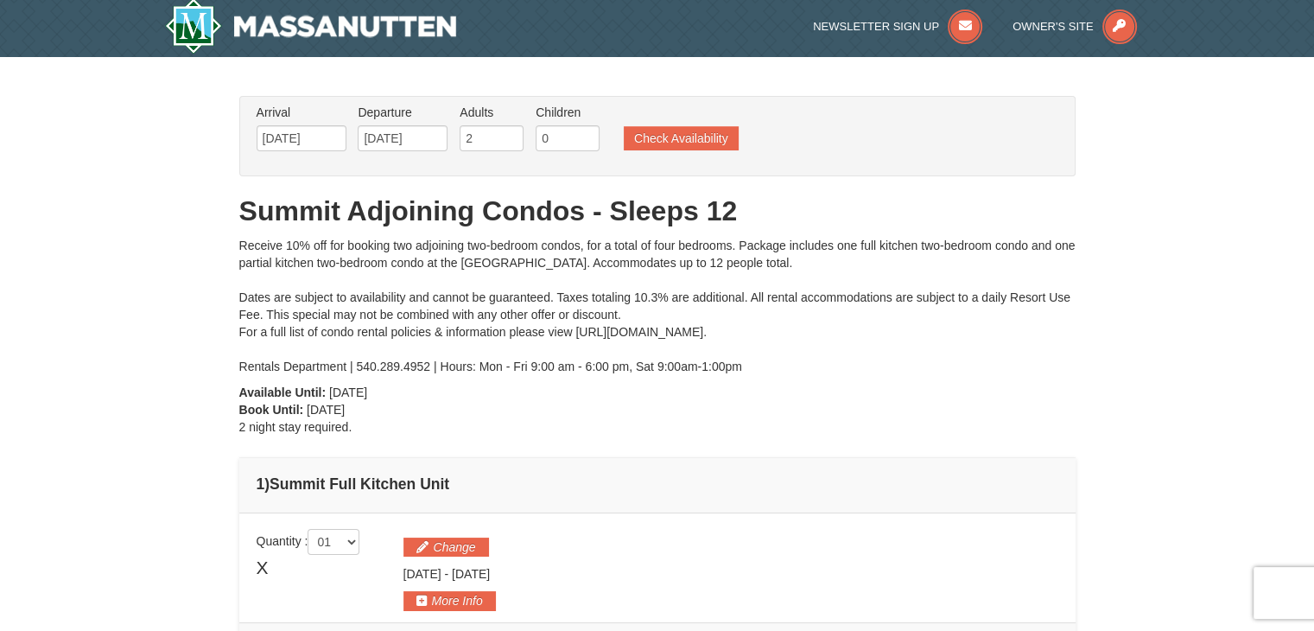
scroll to position [0, 0]
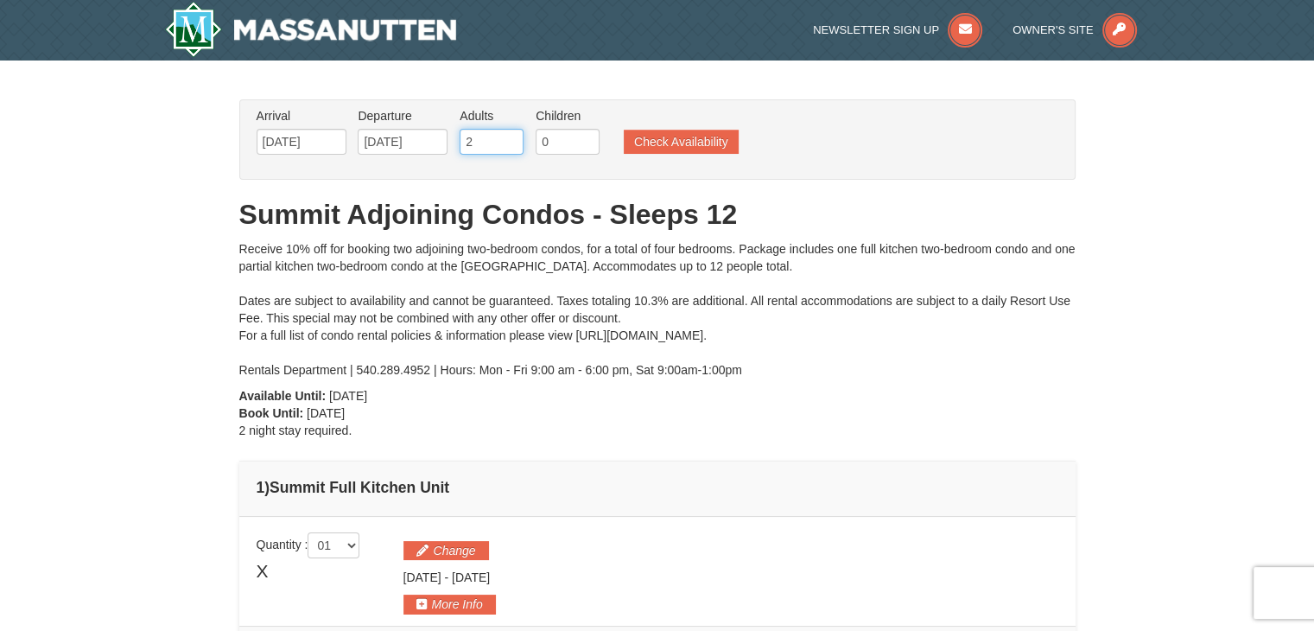
click at [481, 146] on input "2" at bounding box center [492, 142] width 64 height 26
click at [514, 135] on input "3" at bounding box center [492, 142] width 64 height 26
click at [514, 135] on input "4" at bounding box center [492, 142] width 64 height 26
click at [514, 135] on input "5" at bounding box center [492, 142] width 64 height 26
click at [514, 135] on input "6" at bounding box center [492, 142] width 64 height 26
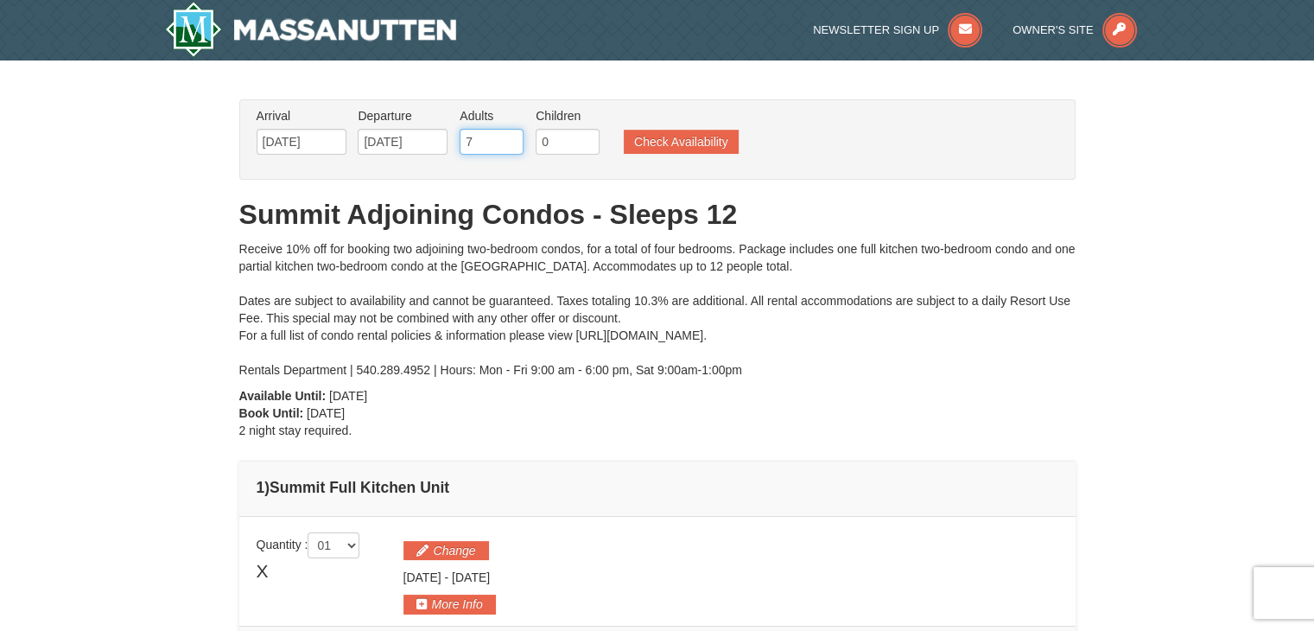
click at [514, 135] on input "7" at bounding box center [492, 142] width 64 height 26
click at [514, 135] on input "8" at bounding box center [492, 142] width 64 height 26
click at [514, 135] on input "9" at bounding box center [492, 142] width 64 height 26
click at [514, 135] on input "10" at bounding box center [492, 142] width 64 height 26
click at [514, 135] on input "11" at bounding box center [492, 142] width 64 height 26
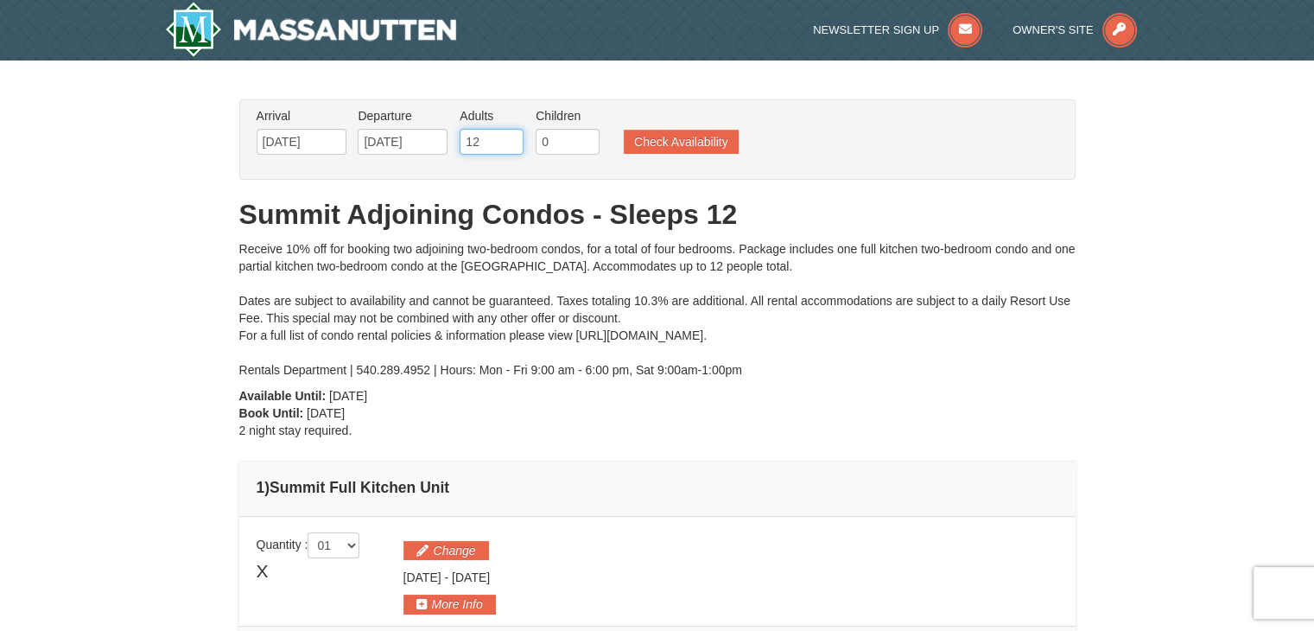
type input "12"
click at [514, 135] on input "12" at bounding box center [492, 142] width 64 height 26
click at [650, 132] on button "Check Availability" at bounding box center [681, 142] width 115 height 24
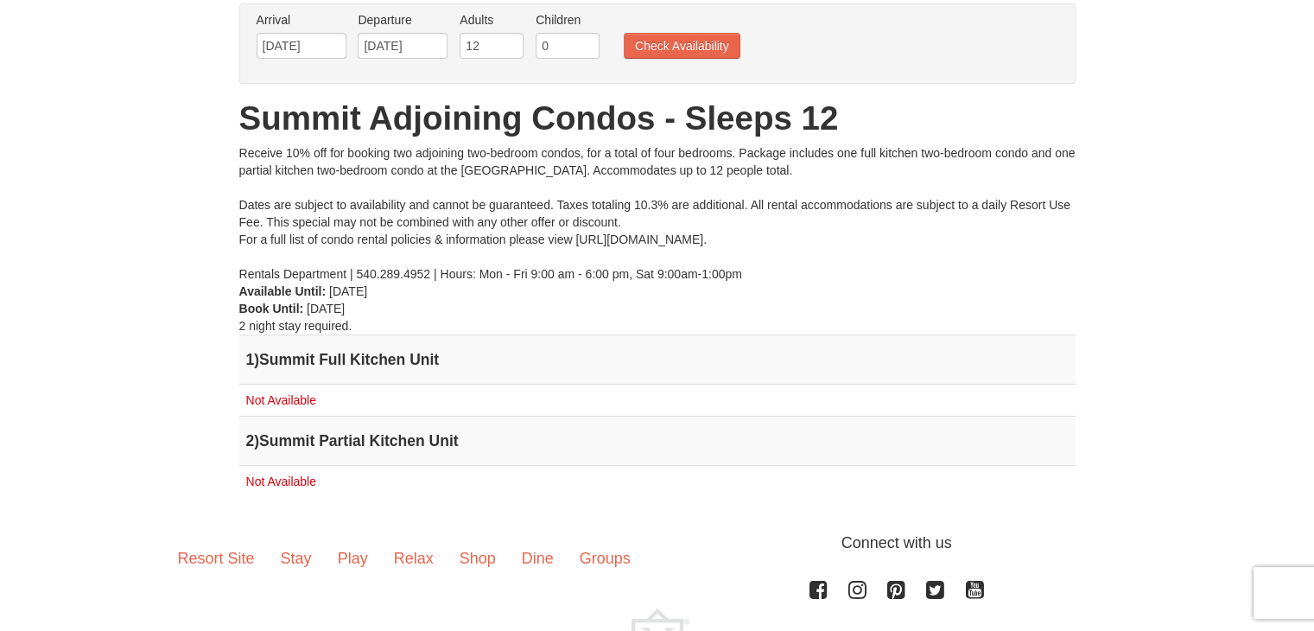
scroll to position [111, 0]
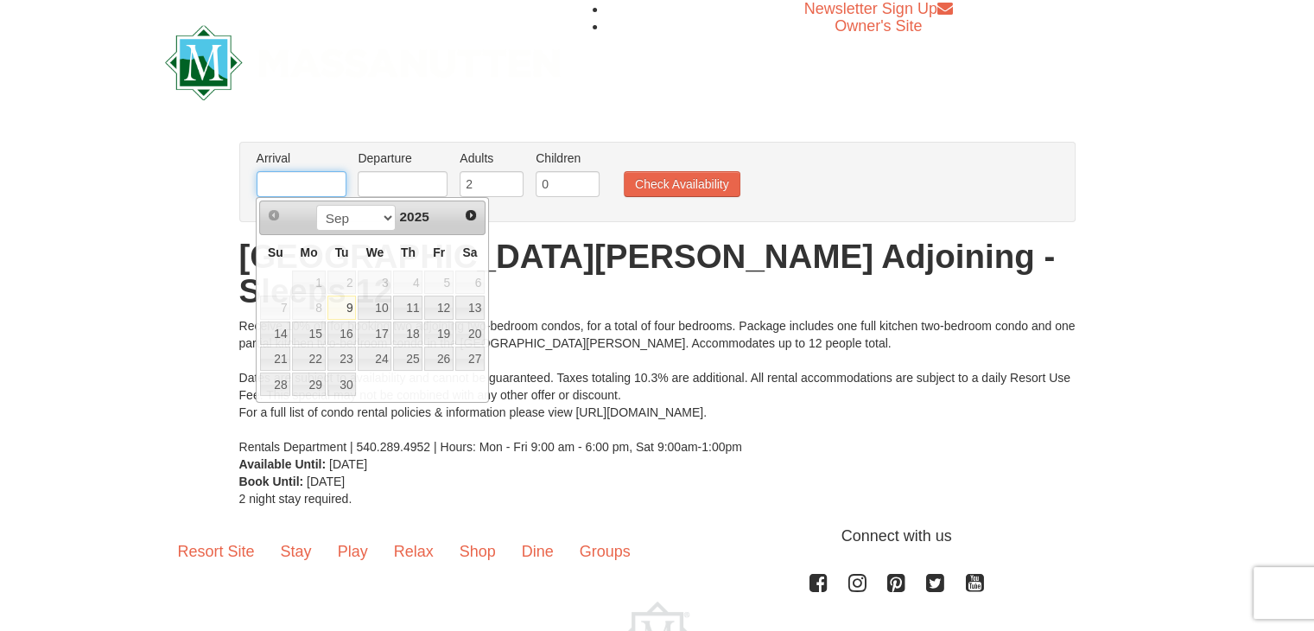
click at [316, 181] on input "text" at bounding box center [302, 184] width 90 height 26
type input "[DATE]"
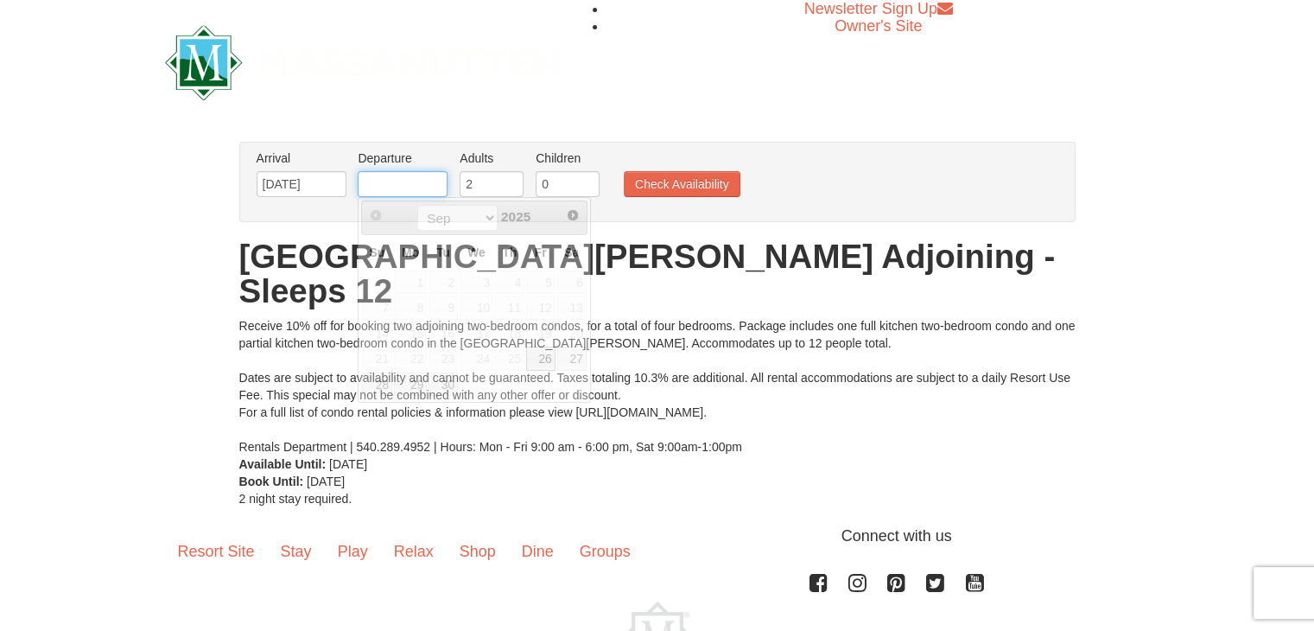
click at [396, 174] on input "text" at bounding box center [403, 184] width 90 height 26
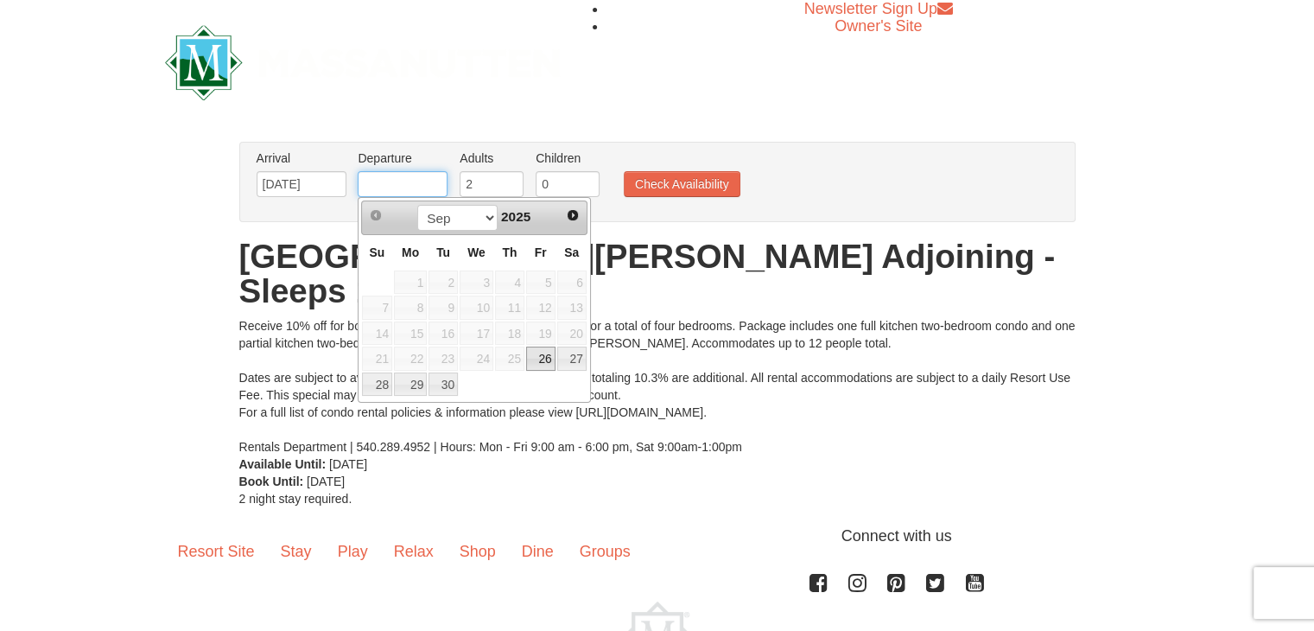
type input "[DATE]"
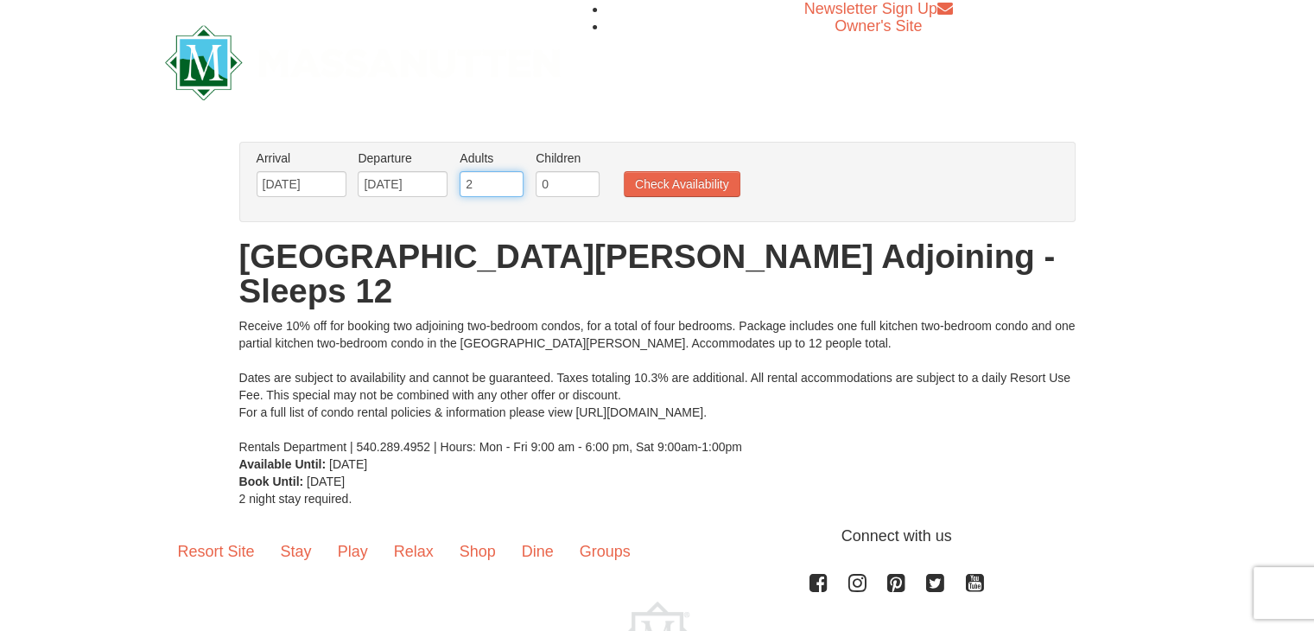
click at [487, 184] on input "2" at bounding box center [492, 184] width 64 height 26
click at [513, 178] on input "3" at bounding box center [492, 184] width 64 height 26
click at [513, 178] on input "4" at bounding box center [492, 184] width 64 height 26
click at [513, 178] on input "5" at bounding box center [492, 184] width 64 height 26
click at [513, 178] on input "6" at bounding box center [492, 184] width 64 height 26
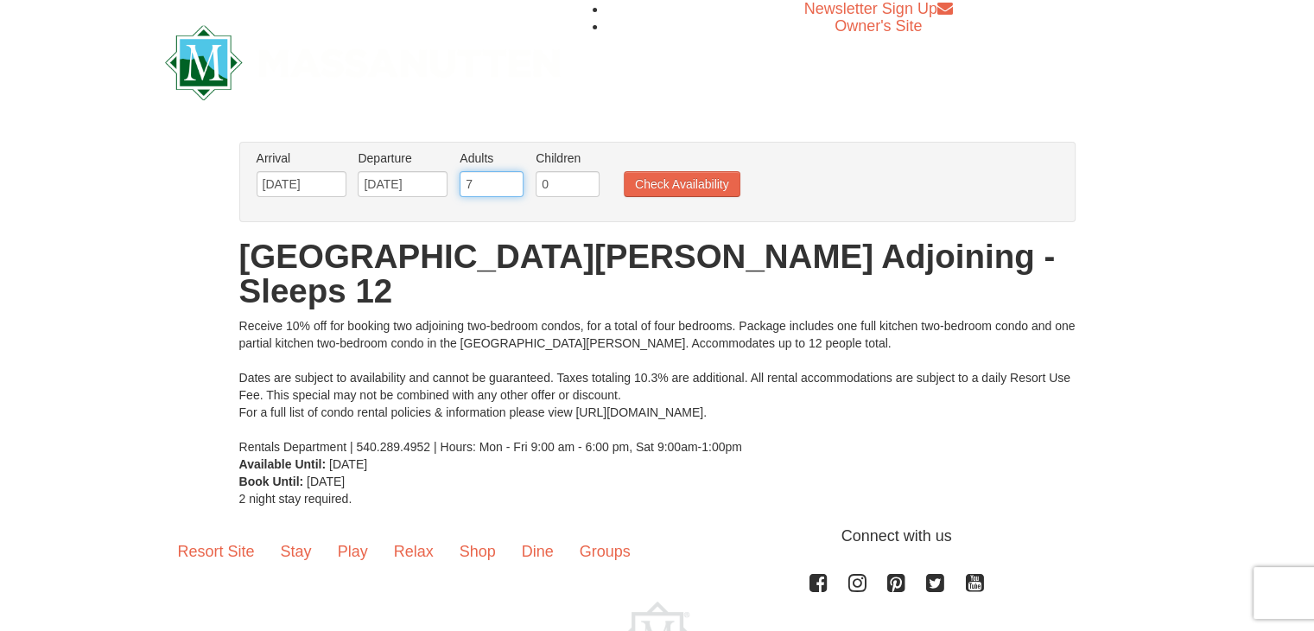
click at [513, 178] on input "7" at bounding box center [492, 184] width 64 height 26
type input "8"
click at [513, 178] on input "8" at bounding box center [492, 184] width 64 height 26
click at [673, 181] on button "Check Availability" at bounding box center [682, 184] width 117 height 26
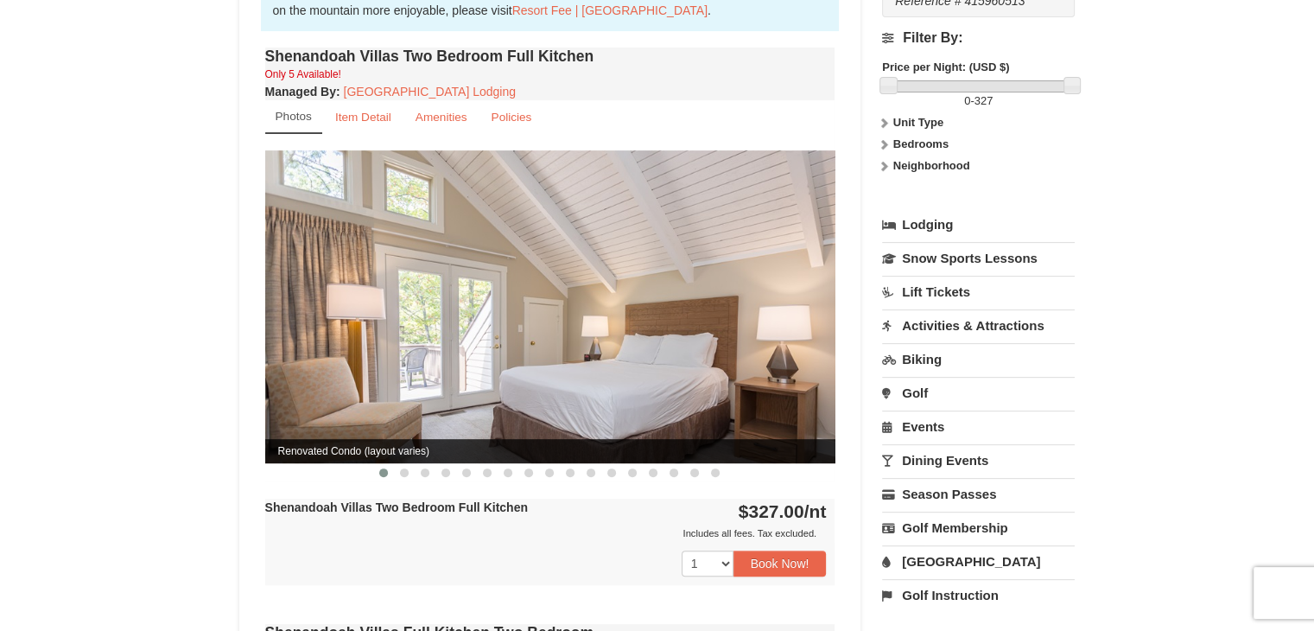
scroll to position [561, 0]
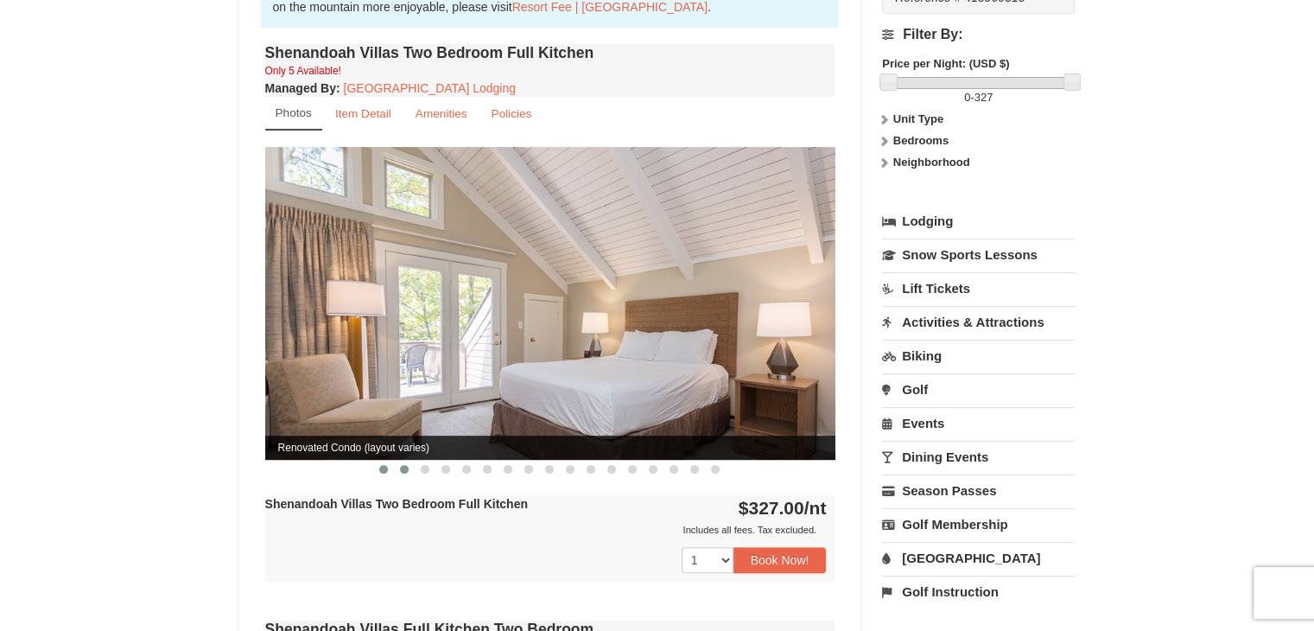
click at [404, 465] on span at bounding box center [404, 469] width 9 height 9
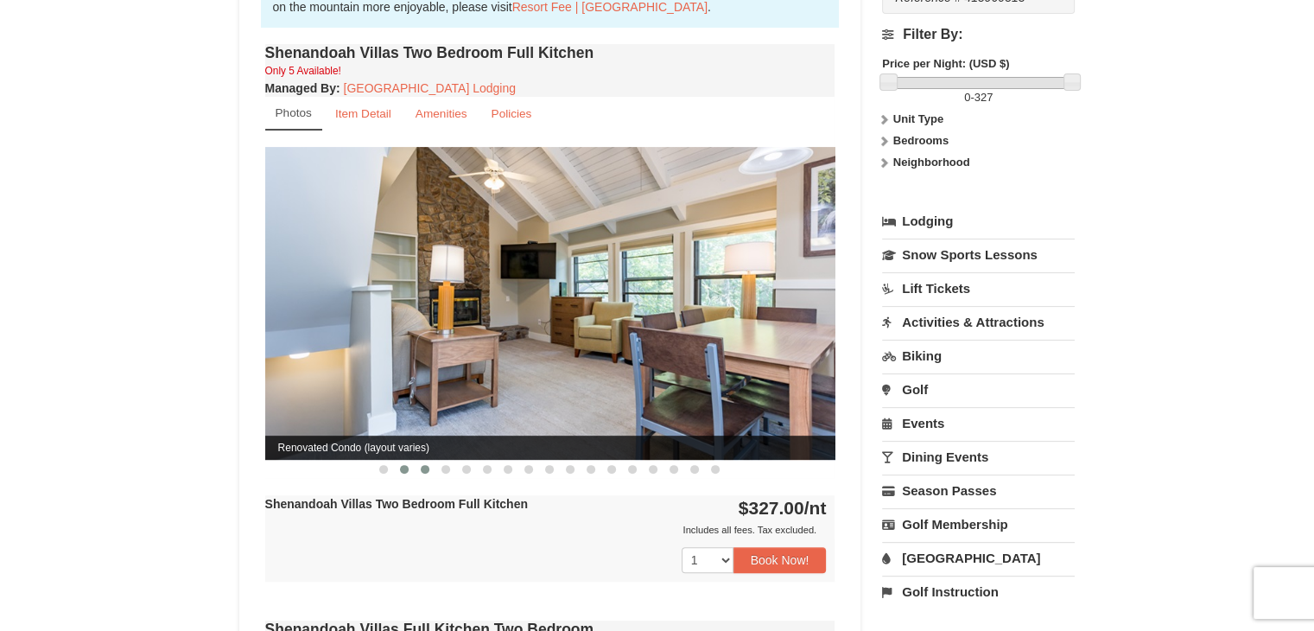
click at [428, 460] on button at bounding box center [425, 468] width 21 height 17
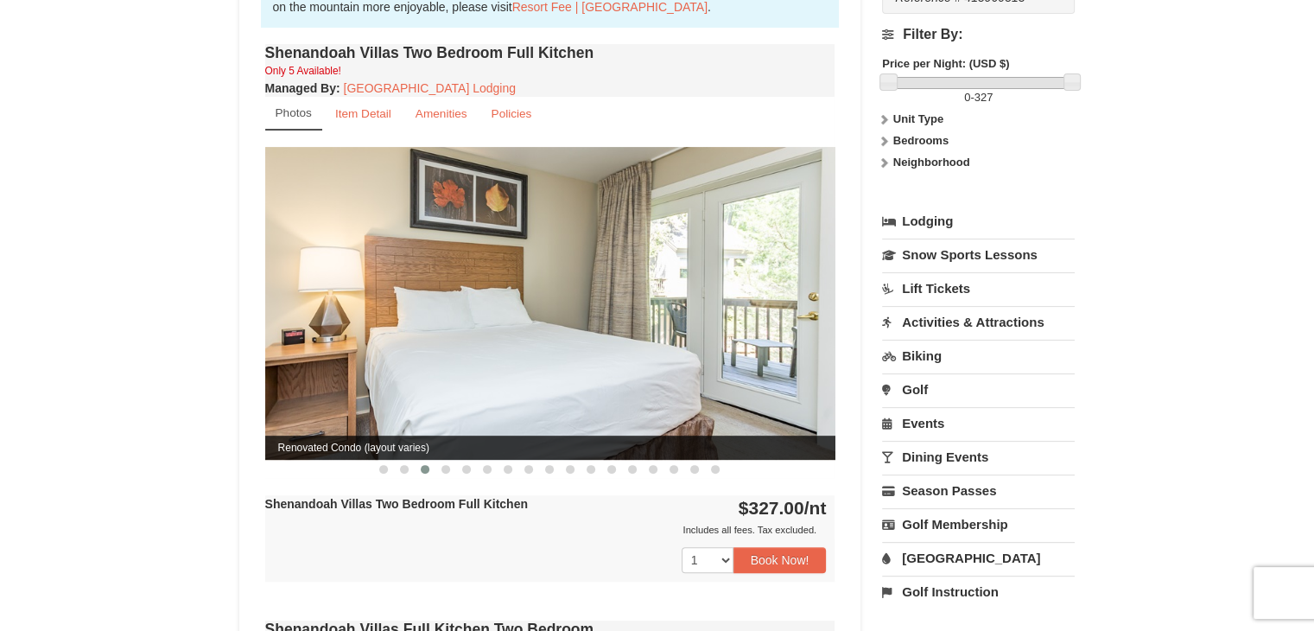
click at [446, 465] on span at bounding box center [445, 469] width 9 height 9
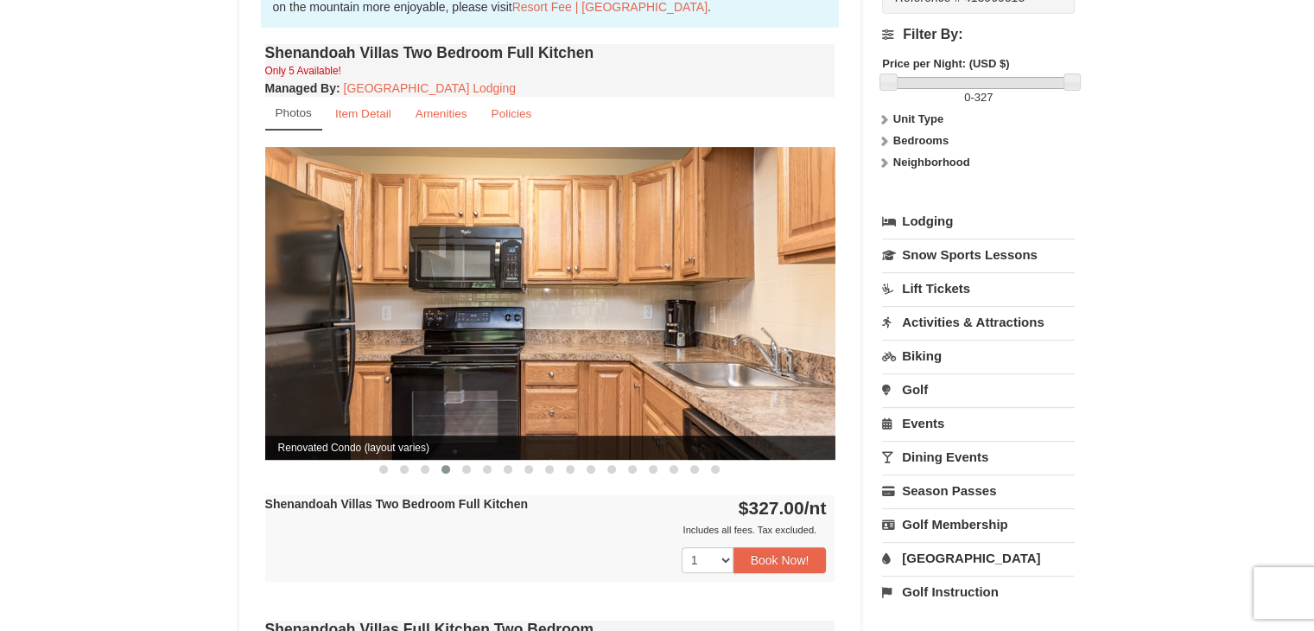
click at [405, 521] on div "Includes all fees. Tax excluded." at bounding box center [545, 529] width 561 height 17
click at [466, 465] on span at bounding box center [466, 469] width 9 height 9
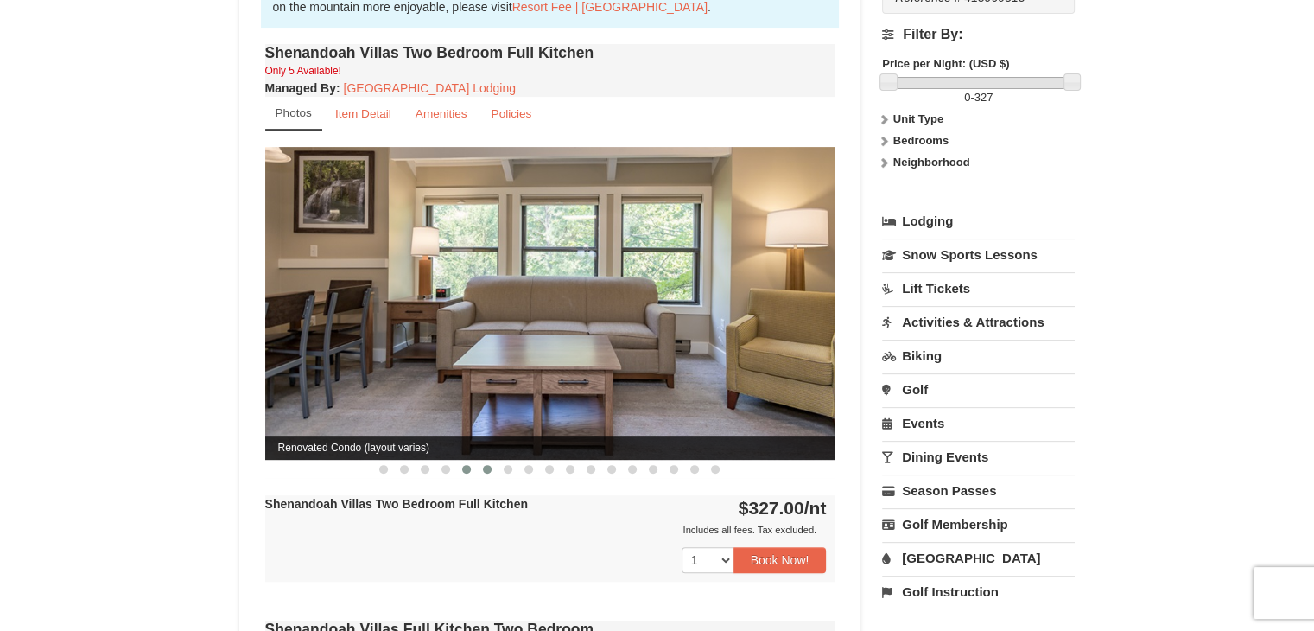
click at [487, 465] on span at bounding box center [487, 469] width 9 height 9
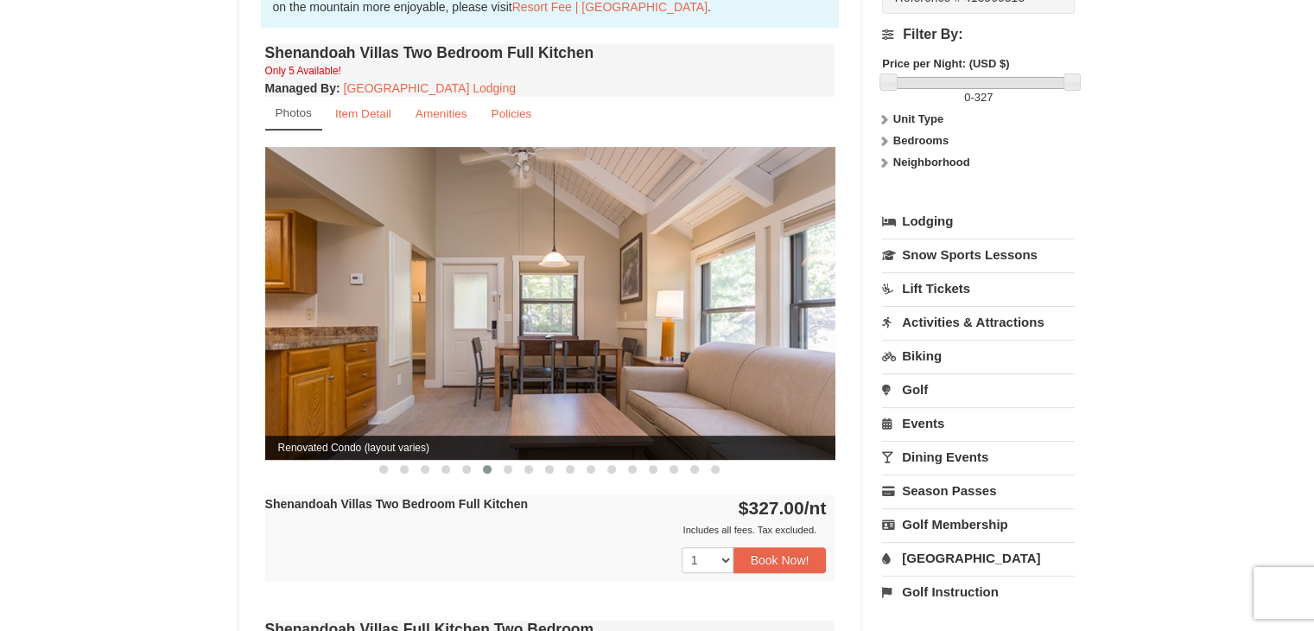
click at [487, 465] on span at bounding box center [487, 469] width 9 height 9
click at [505, 460] on button at bounding box center [508, 468] width 21 height 17
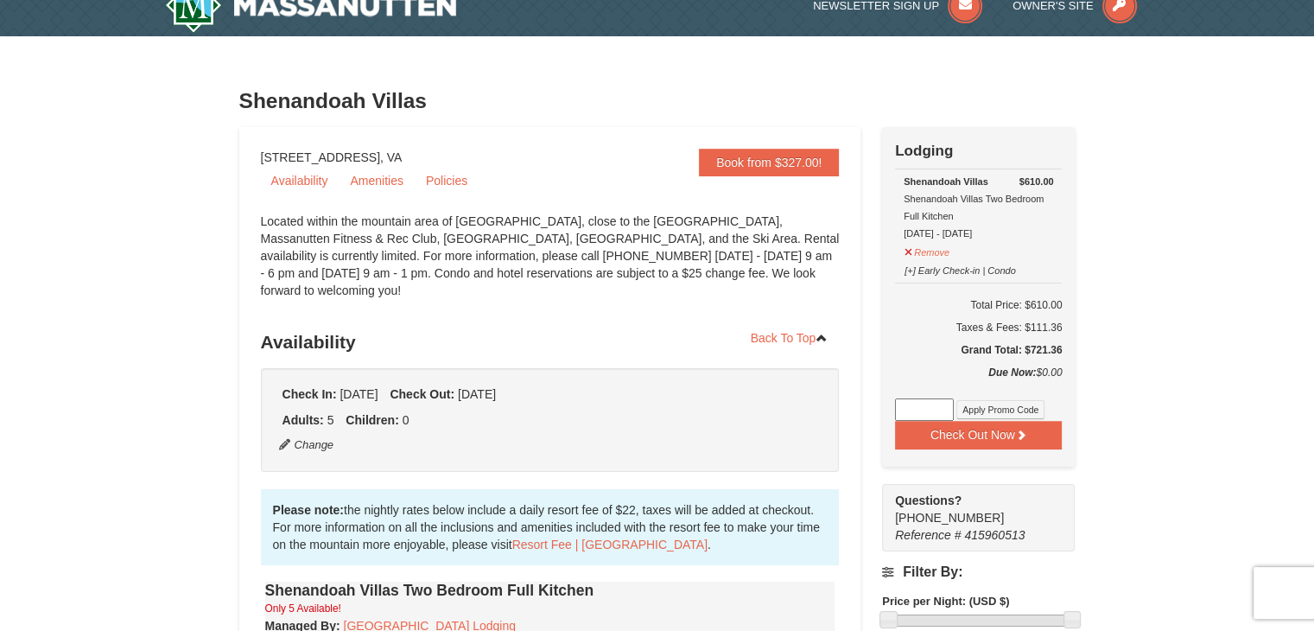
scroll to position [0, 0]
